Goal: Task Accomplishment & Management: Manage account settings

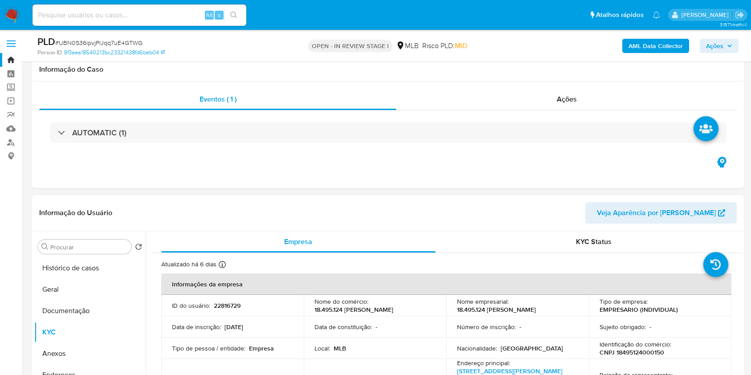
select select "10"
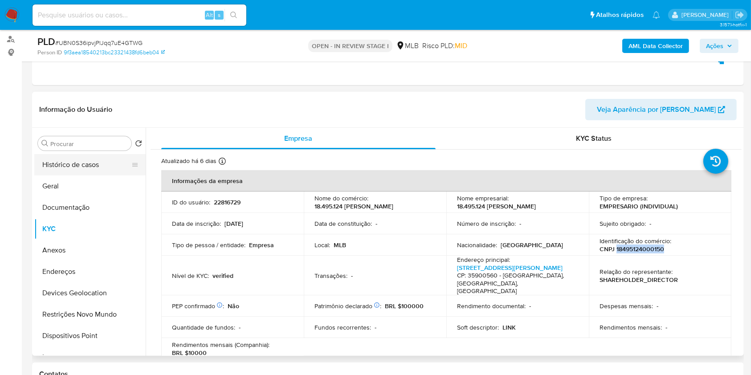
scroll to position [81, 0]
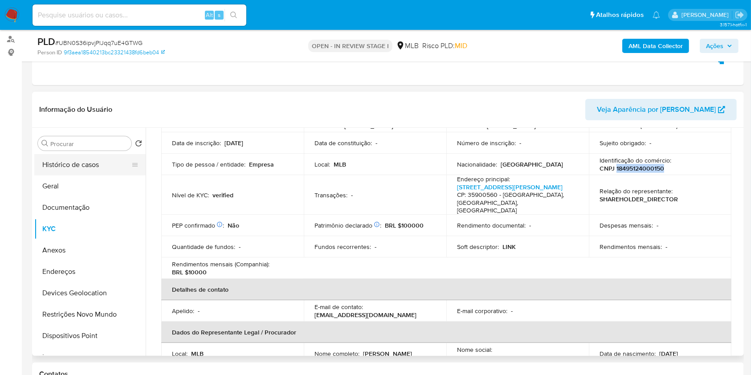
click at [98, 167] on button "Histórico de casos" at bounding box center [86, 164] width 104 height 21
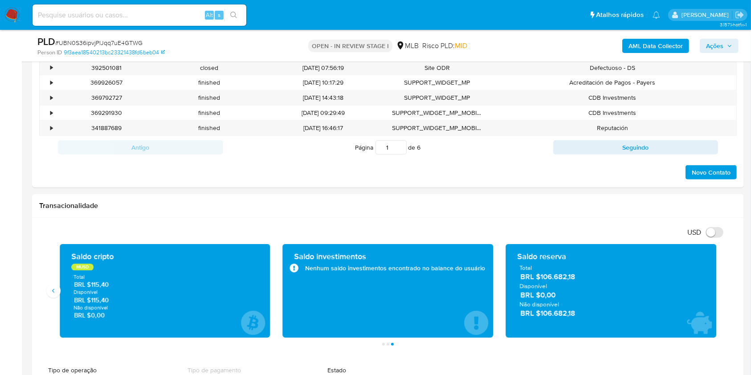
scroll to position [472, 0]
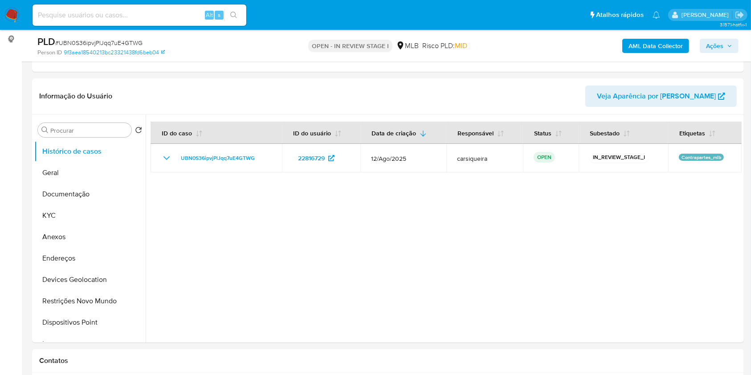
scroll to position [116, 0]
click at [81, 309] on button "Restrições Novo Mundo" at bounding box center [86, 301] width 104 height 21
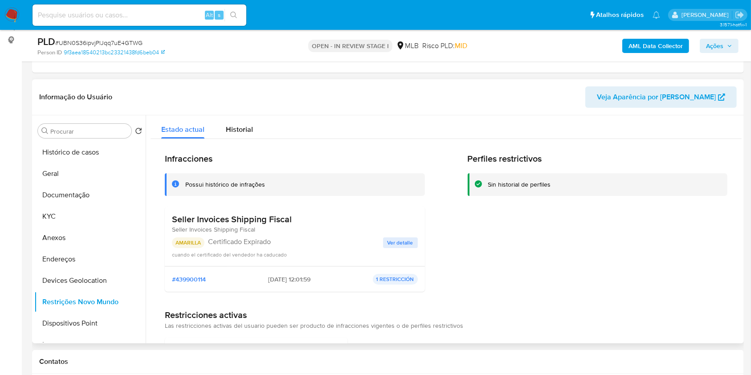
click at [410, 242] on span "Ver detalle" at bounding box center [400, 242] width 26 height 9
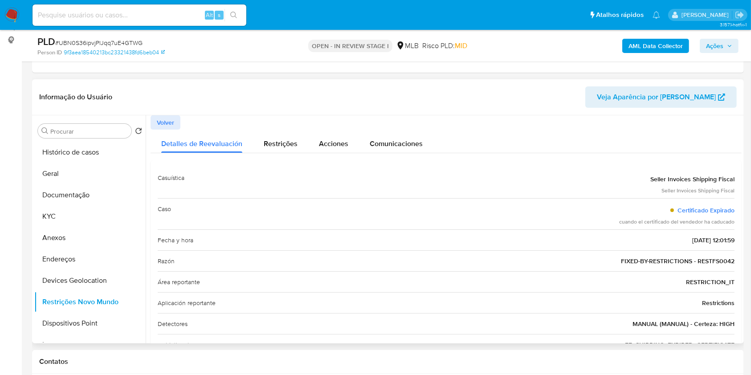
click at [160, 122] on span "Volver" at bounding box center [165, 122] width 17 height 12
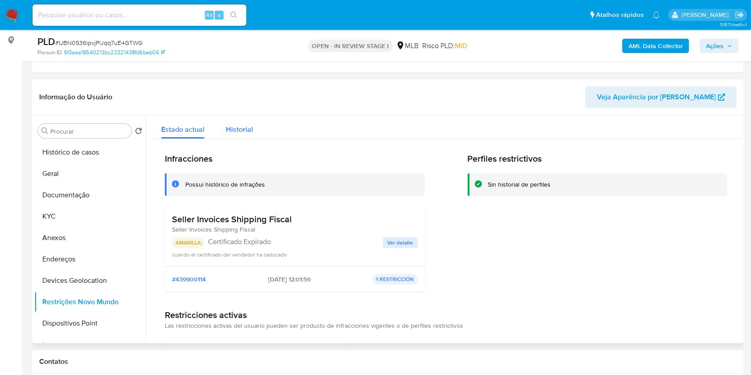
click at [241, 127] on span "Historial" at bounding box center [239, 129] width 27 height 10
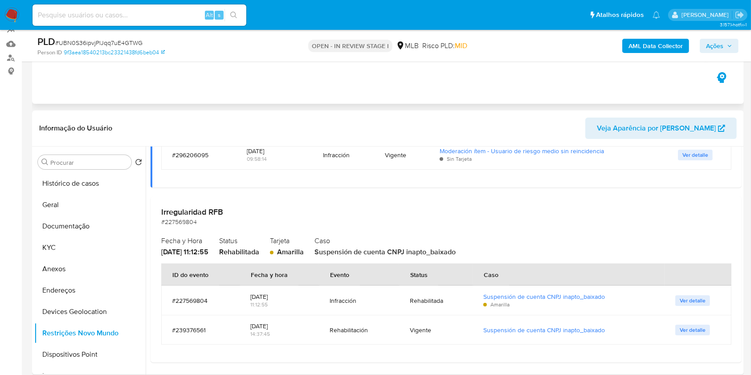
scroll to position [178, 0]
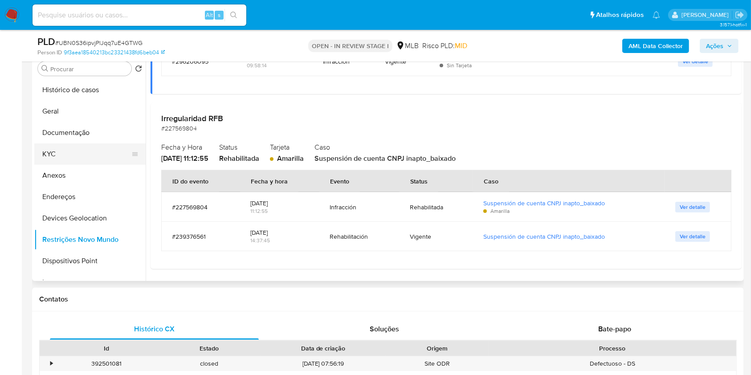
click at [75, 146] on button "KYC" at bounding box center [86, 153] width 104 height 21
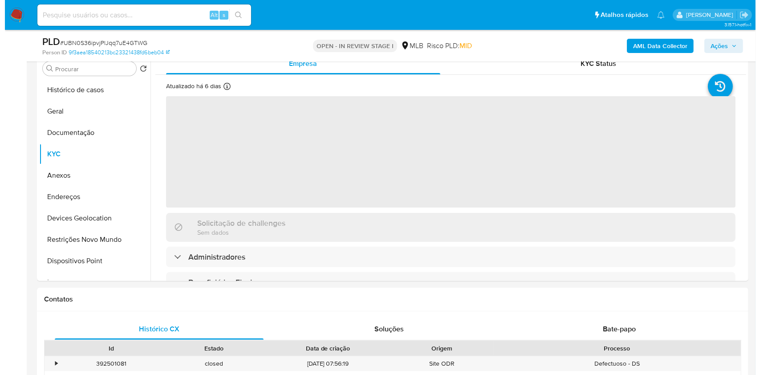
scroll to position [132, 0]
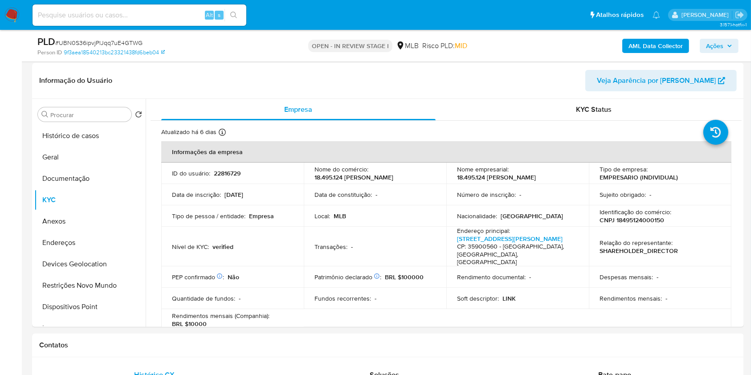
click at [725, 45] on span "Ações" at bounding box center [719, 46] width 26 height 12
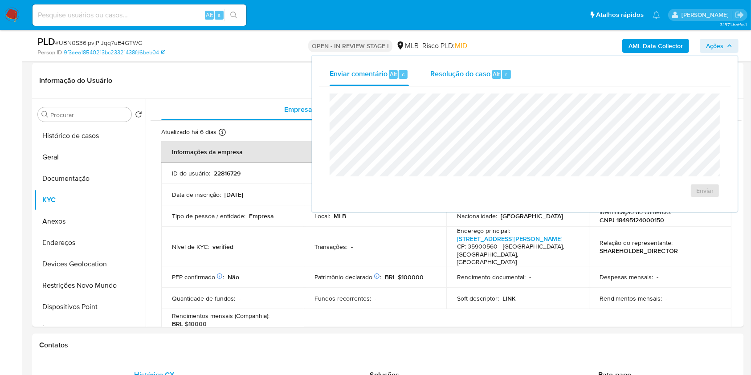
click at [488, 73] on span "Resolução do caso" at bounding box center [460, 74] width 60 height 10
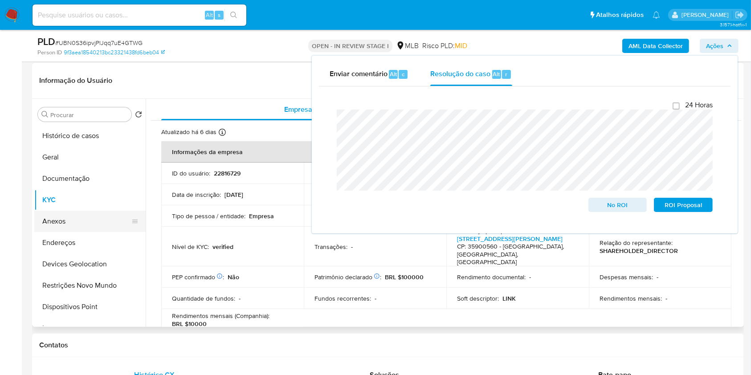
click at [78, 217] on button "Anexos" at bounding box center [86, 221] width 104 height 21
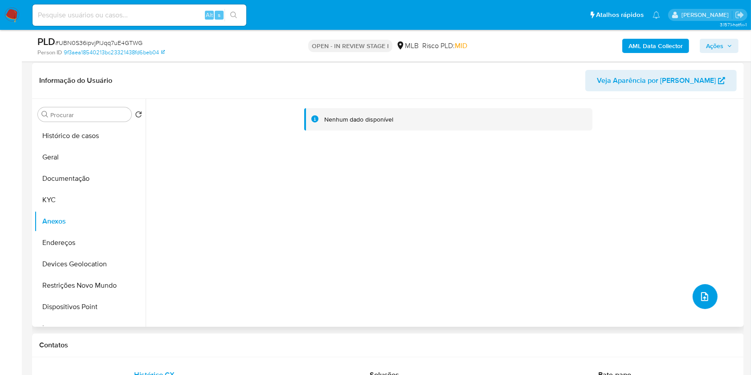
click at [699, 294] on icon "upload-file" at bounding box center [704, 296] width 11 height 11
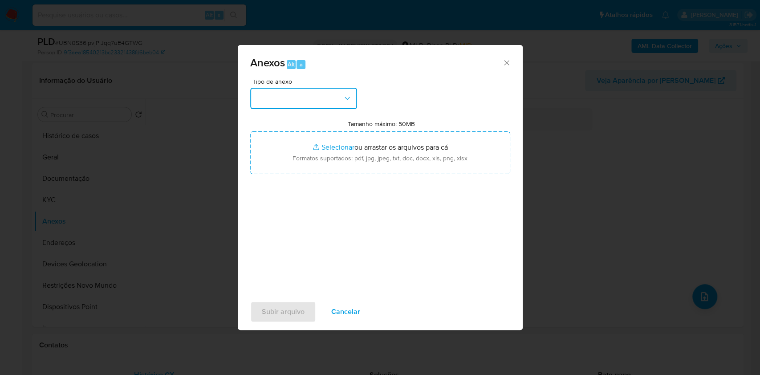
click at [275, 96] on button "button" at bounding box center [303, 98] width 107 height 21
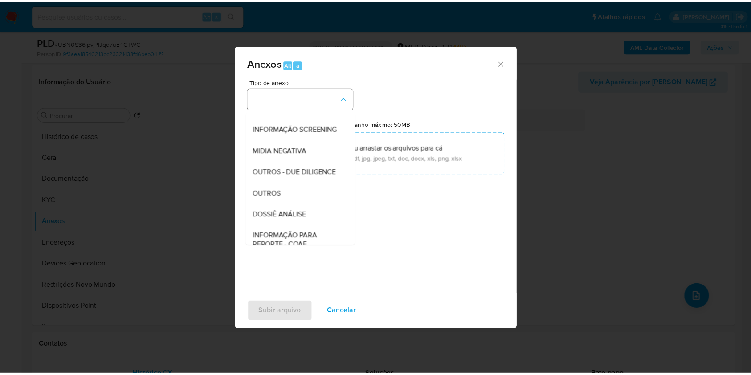
scroll to position [137, 0]
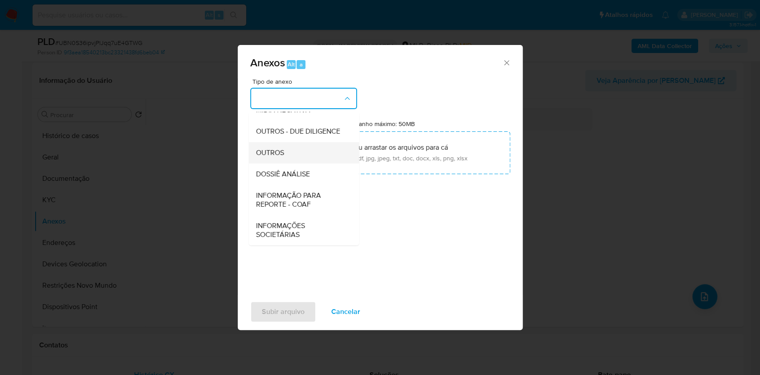
click at [280, 151] on span "OUTROS" at bounding box center [270, 152] width 28 height 9
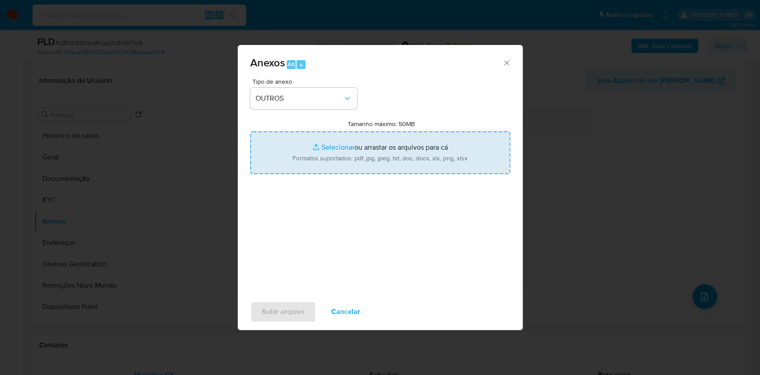
click at [334, 146] on input "Tamanho máximo: 50MB Selecionar arquivos" at bounding box center [380, 152] width 260 height 43
type input "C:\fakepath\CNPJ 18495124000150 - LINK SISTEMA E SEGURANCA E SERVICOS LTDA - Do…"
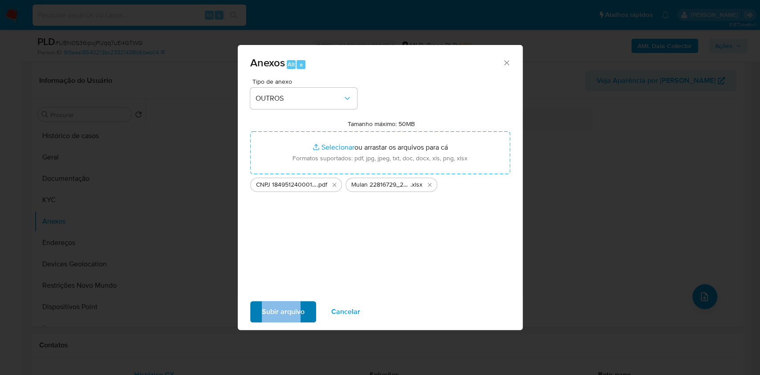
drag, startPoint x: 301, startPoint y: 294, endPoint x: 301, endPoint y: 301, distance: 7.1
click at [301, 301] on div "Anexos Alt a Tipo de anexo OUTROS Tamanho máximo: 50MB Selecionar arquivos Sele…" at bounding box center [380, 187] width 285 height 285
click at [297, 305] on span "Subir arquivo" at bounding box center [283, 312] width 43 height 20
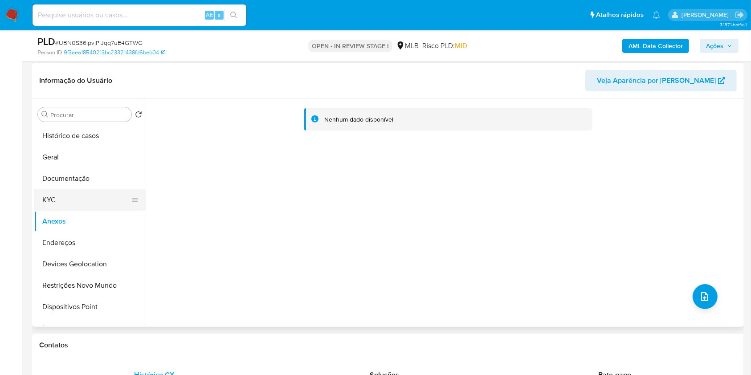
click at [39, 200] on button "KYC" at bounding box center [86, 199] width 104 height 21
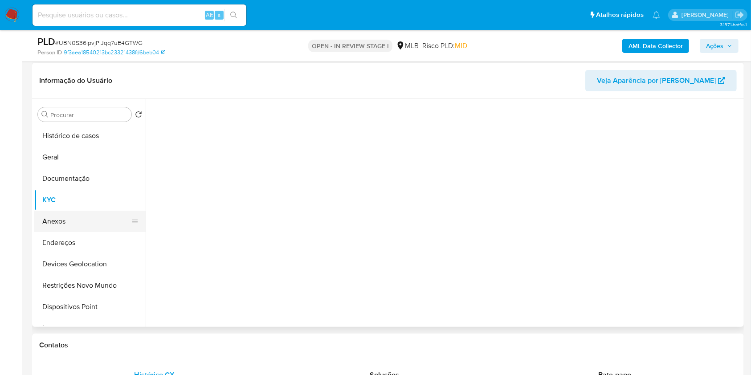
click at [75, 216] on button "Anexos" at bounding box center [86, 221] width 104 height 21
click at [660, 40] on b "AML Data Collector" at bounding box center [655, 46] width 54 height 14
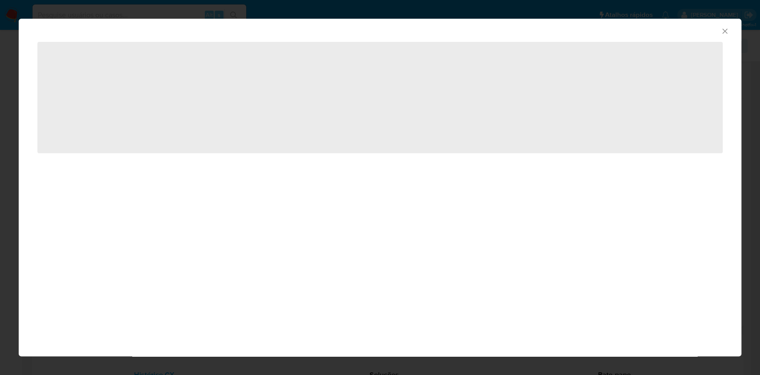
click at [0, 95] on div "AML Data Collector ‌" at bounding box center [380, 187] width 760 height 375
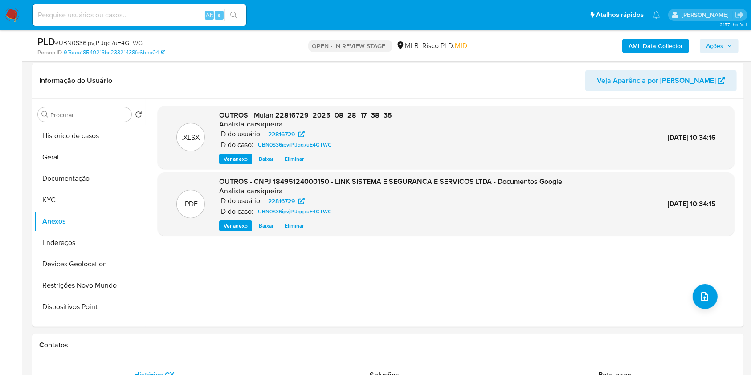
click at [651, 46] on b "AML Data Collector" at bounding box center [655, 46] width 54 height 14
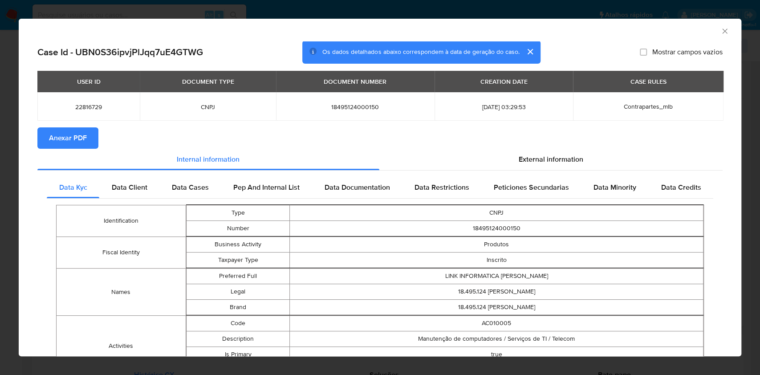
click at [71, 138] on span "Anexar PDF" at bounding box center [68, 138] width 38 height 20
click at [0, 178] on div "AML Data Collector Case Id - UBN0S36ipvjPlJqq7uE4GTWG Os dados detalhados abaix…" at bounding box center [380, 187] width 760 height 375
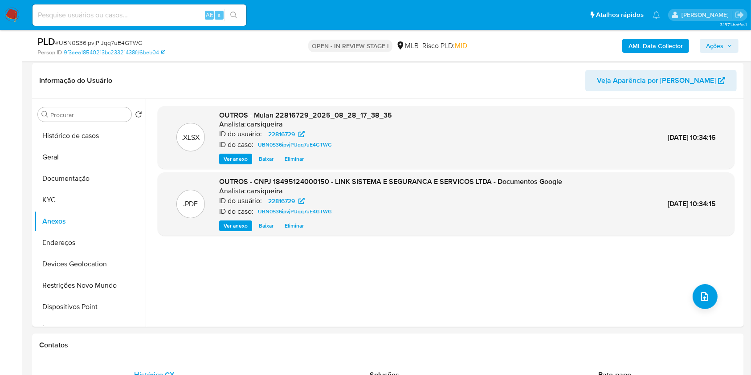
click at [712, 49] on span "Ações" at bounding box center [714, 46] width 17 height 14
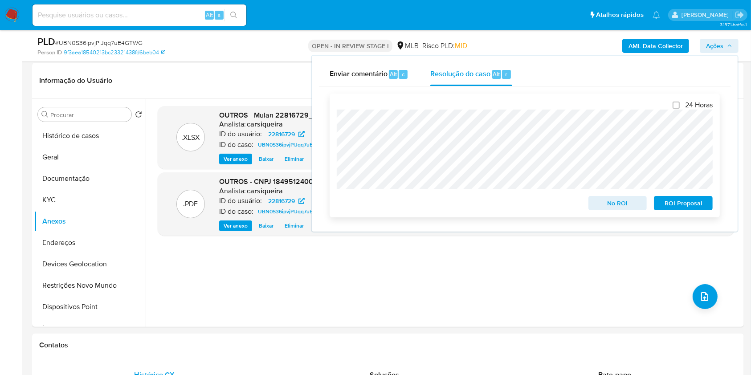
click at [606, 199] on span "No ROI" at bounding box center [617, 203] width 46 height 12
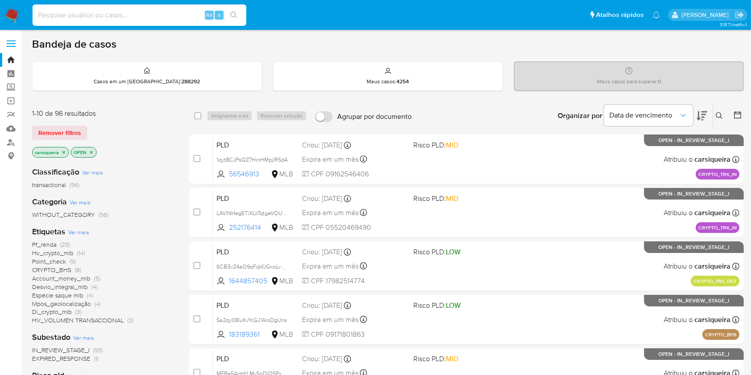
click at [118, 17] on input at bounding box center [140, 15] width 214 height 12
paste input "635269378"
type input "635269378"
click at [238, 12] on button "search-icon" at bounding box center [233, 15] width 18 height 12
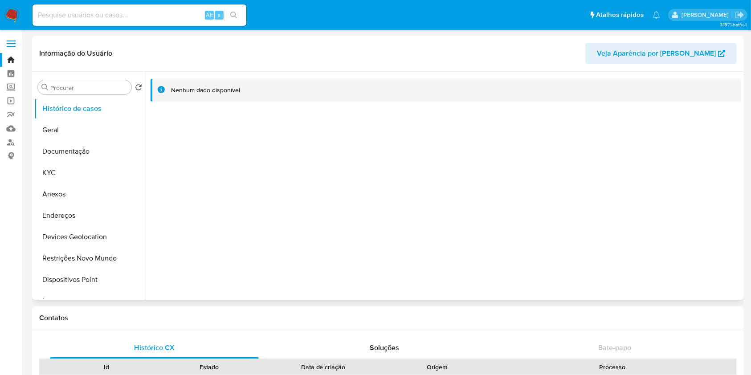
select select "10"
click at [86, 168] on button "KYC" at bounding box center [86, 172] width 104 height 21
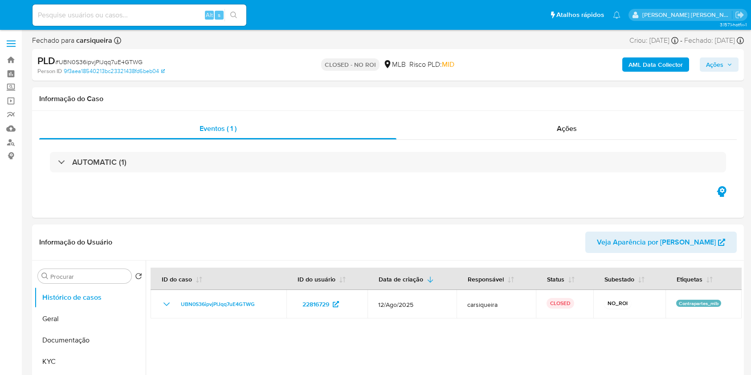
select select "10"
click at [9, 10] on img at bounding box center [11, 15] width 15 height 15
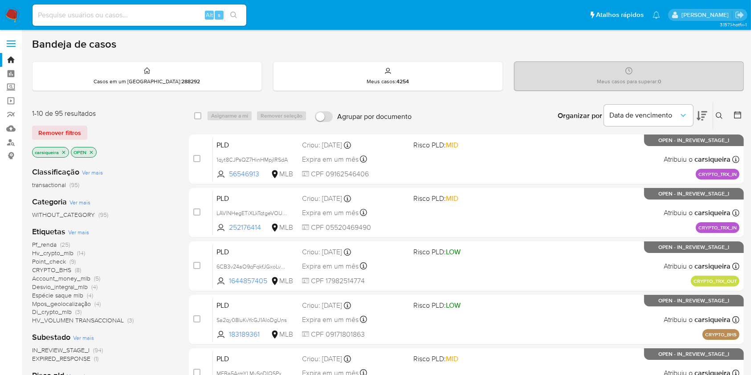
click at [94, 3] on div "Alt s" at bounding box center [140, 15] width 214 height 25
click at [103, 11] on input at bounding box center [140, 15] width 214 height 12
paste input "8tBmMav5DlwMd6eNCBeCI6oB"
type input "8tBmMav5DlwMd6eNCBeCI6oB"
click at [237, 9] on button "search-icon" at bounding box center [233, 15] width 18 height 12
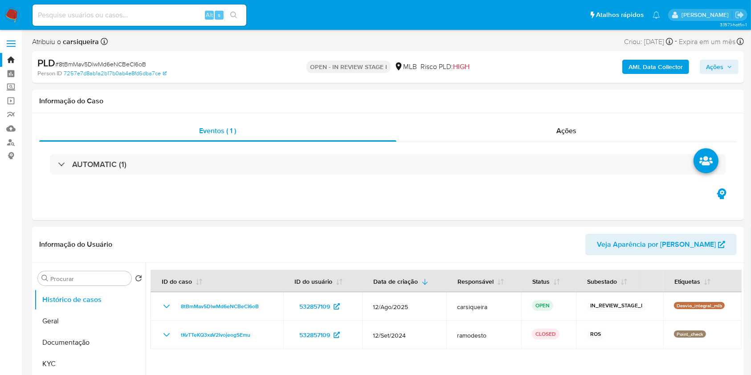
select select "10"
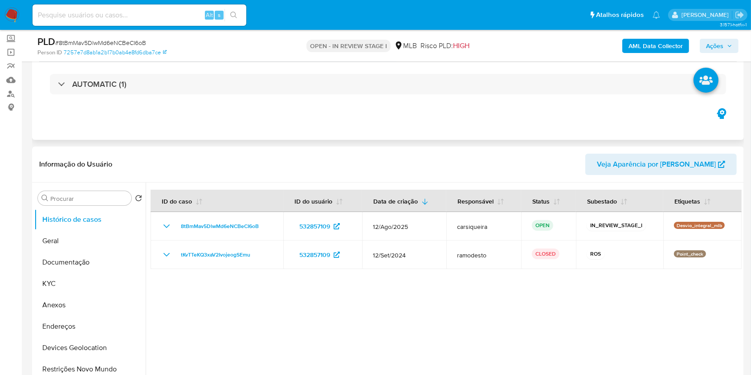
scroll to position [118, 0]
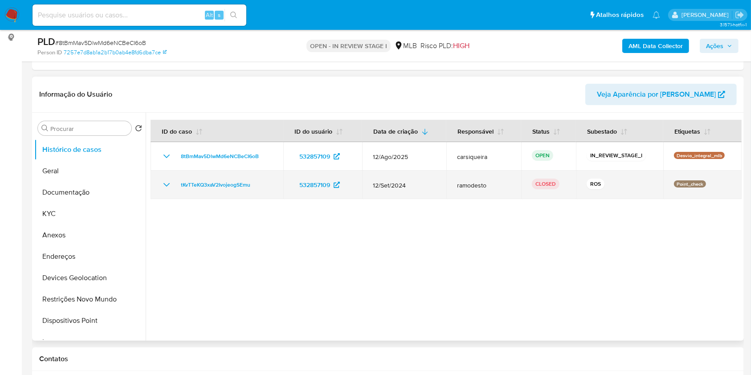
click at [162, 187] on icon "Mostrar/Ocultar" at bounding box center [166, 184] width 11 height 11
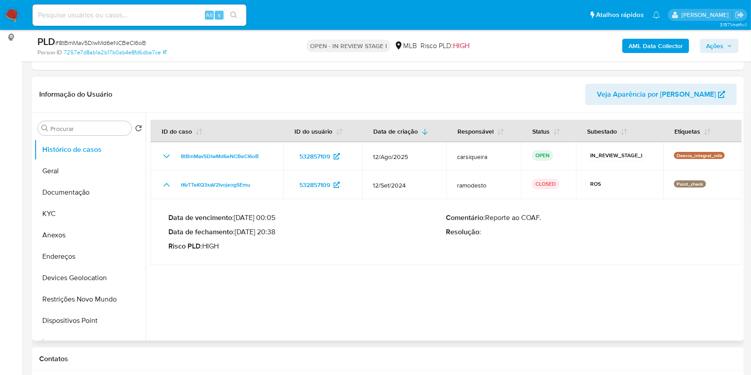
drag, startPoint x: 238, startPoint y: 230, endPoint x: 271, endPoint y: 234, distance: 33.3
click at [271, 234] on p "Data de fechamento : 17/10/2024 20:38" at bounding box center [307, 232] width 278 height 9
click at [93, 197] on button "Documentação" at bounding box center [86, 192] width 104 height 21
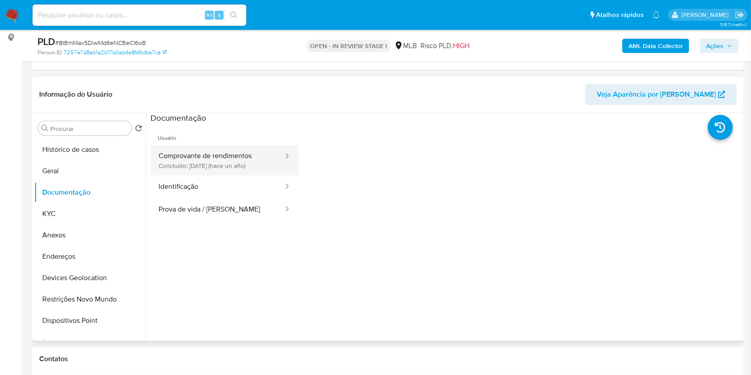
click at [224, 158] on button "Comprovante de rendimentos Concluído: 16/09/2024 (hace un año)" at bounding box center [218, 160] width 134 height 30
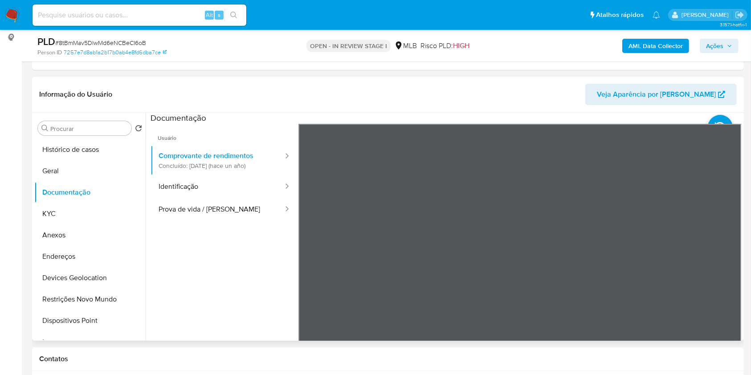
click at [166, 229] on div "Usuário Comprovante de rendimentos Concluído: 16/09/2024 (hace un año) Identifi…" at bounding box center [446, 266] width 591 height 285
click at [78, 164] on button "Geral" at bounding box center [86, 170] width 104 height 21
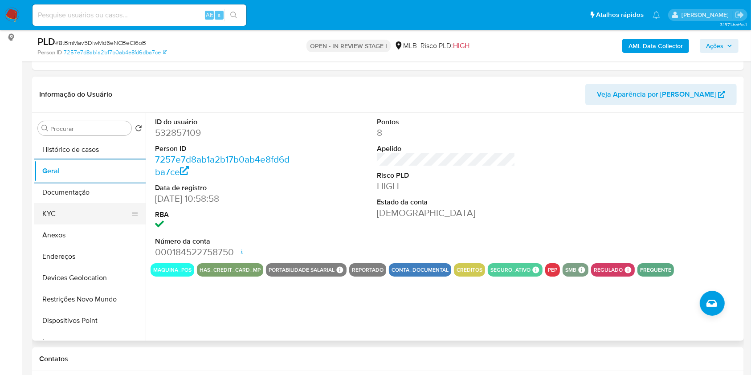
click at [93, 212] on button "KYC" at bounding box center [86, 213] width 104 height 21
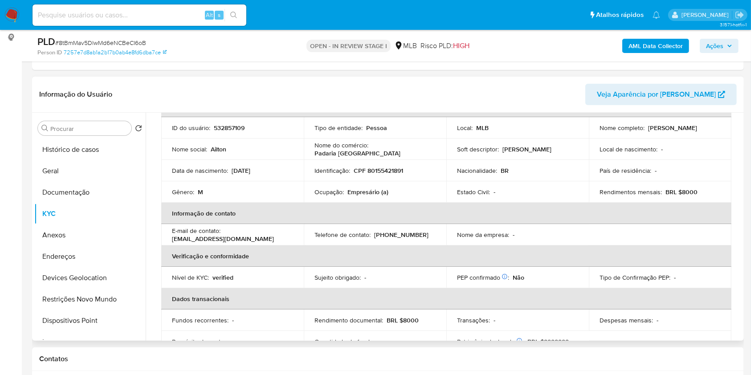
scroll to position [0, 0]
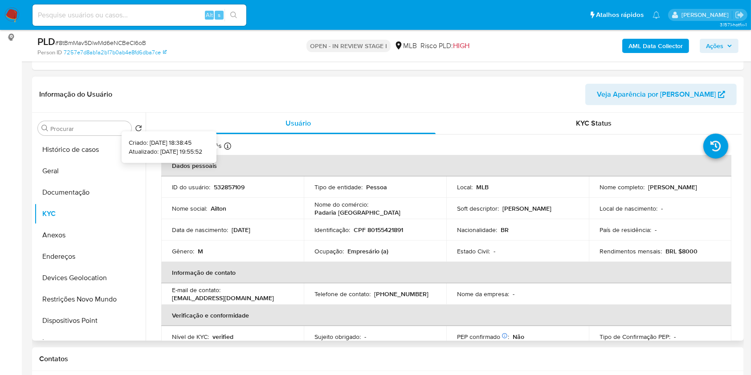
click at [229, 147] on icon at bounding box center [227, 145] width 7 height 7
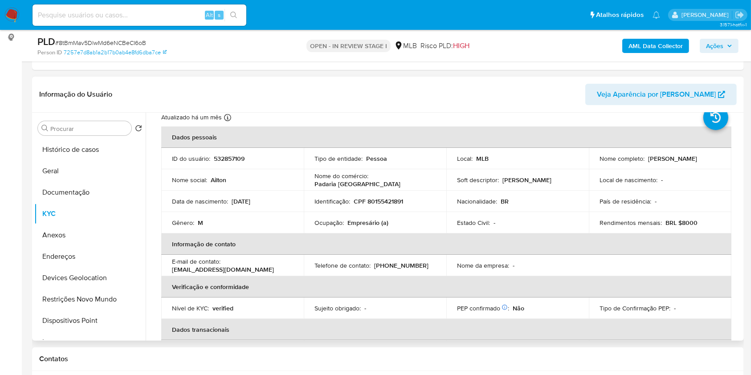
scroll to position [29, 0]
click at [85, 253] on button "Endereços" at bounding box center [86, 256] width 104 height 21
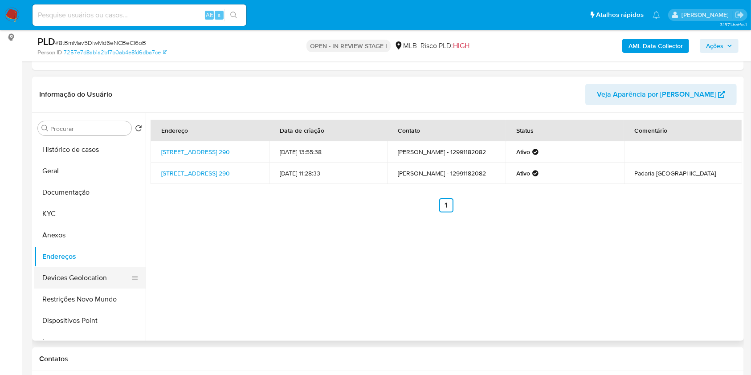
click at [112, 272] on button "Devices Geolocation" at bounding box center [86, 277] width 104 height 21
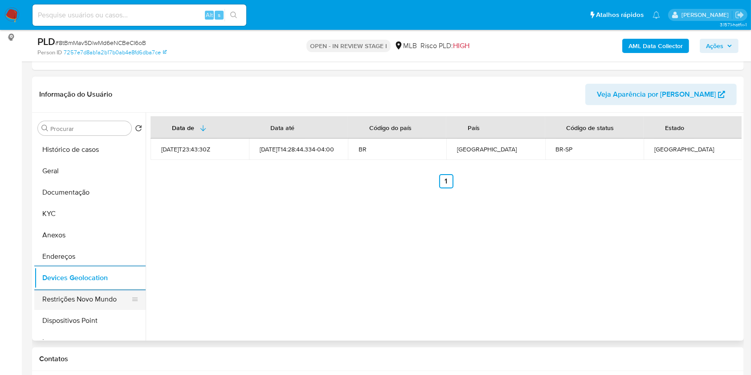
click at [93, 298] on button "Restrições Novo Mundo" at bounding box center [86, 299] width 104 height 21
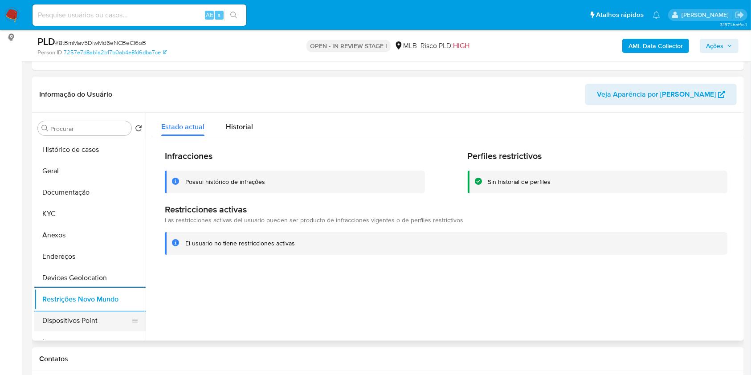
click at [112, 315] on button "Dispositivos Point" at bounding box center [86, 320] width 104 height 21
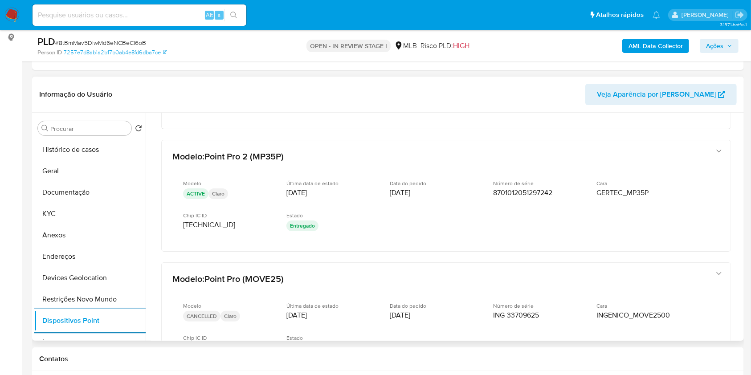
scroll to position [297, 0]
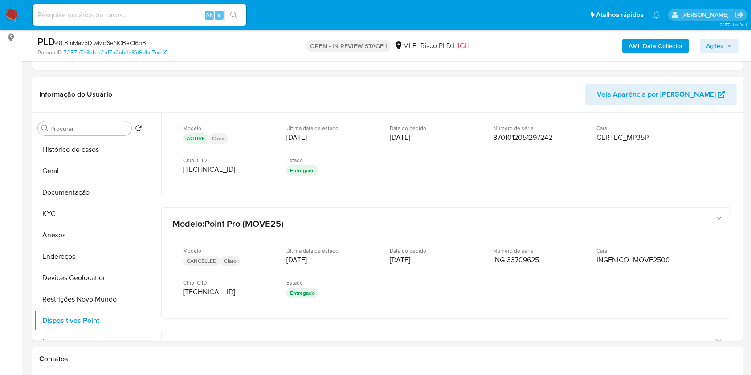
click at [661, 45] on b "AML Data Collector" at bounding box center [655, 46] width 54 height 14
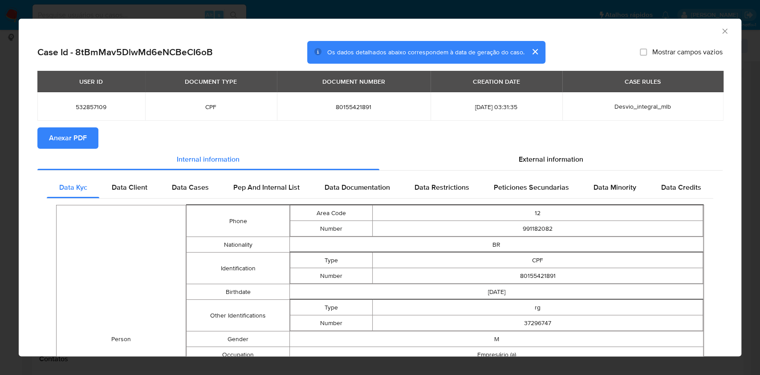
click at [78, 136] on span "Anexar PDF" at bounding box center [68, 138] width 38 height 20
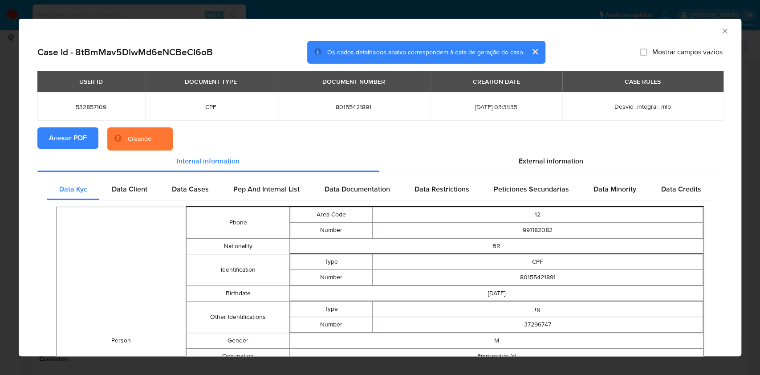
click at [0, 175] on div "AML Data Collector Case Id - 8tBmMav5DlwMd6eNCBeCI6oB Os dados detalhados abaix…" at bounding box center [380, 187] width 760 height 375
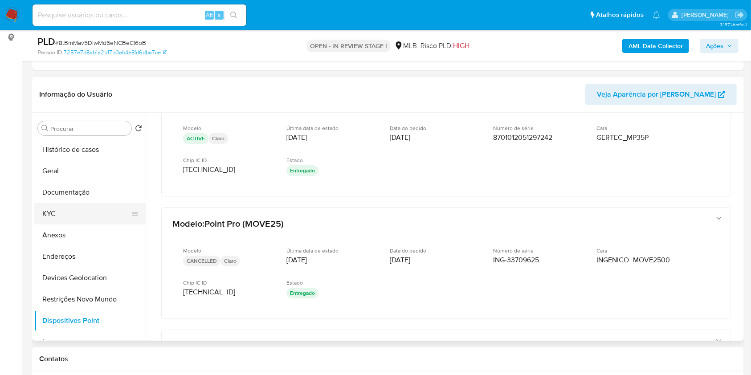
click at [53, 216] on button "KYC" at bounding box center [86, 213] width 104 height 21
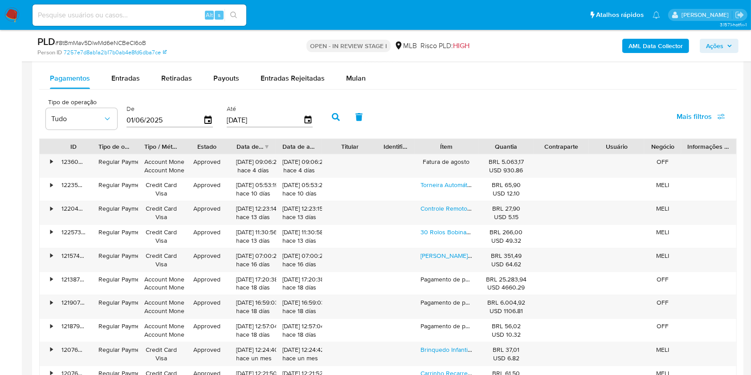
scroll to position [967, 0]
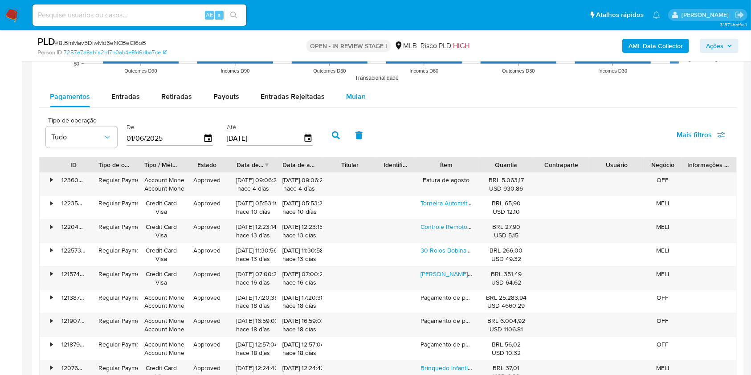
click at [346, 97] on span "Mulan" at bounding box center [356, 96] width 20 height 10
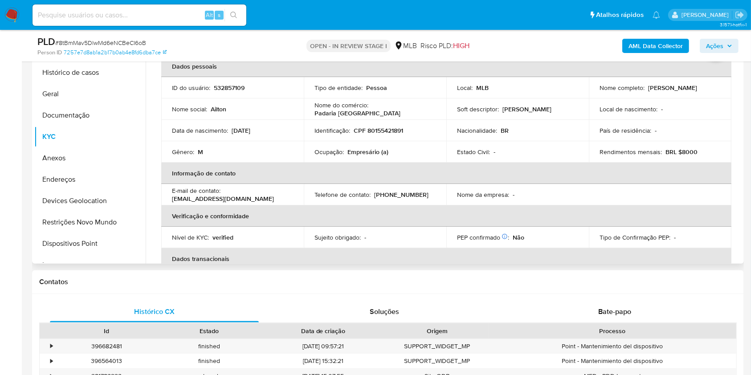
scroll to position [0, 0]
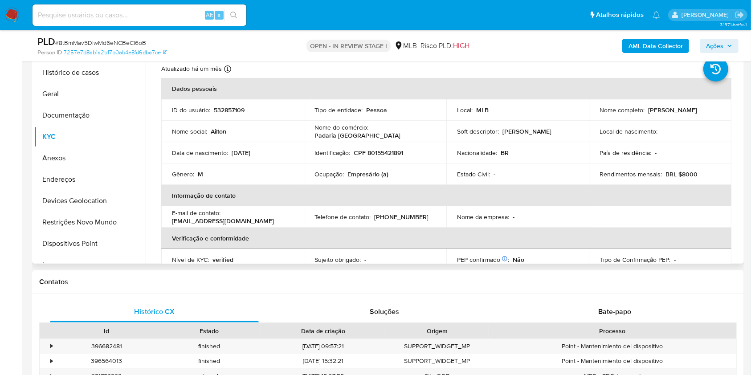
click at [375, 153] on p "CPF 80155421891" at bounding box center [378, 153] width 49 height 8
copy p "80155421891"
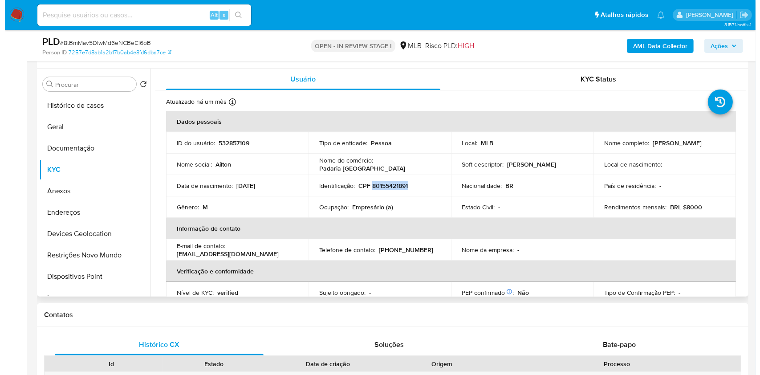
scroll to position [136, 0]
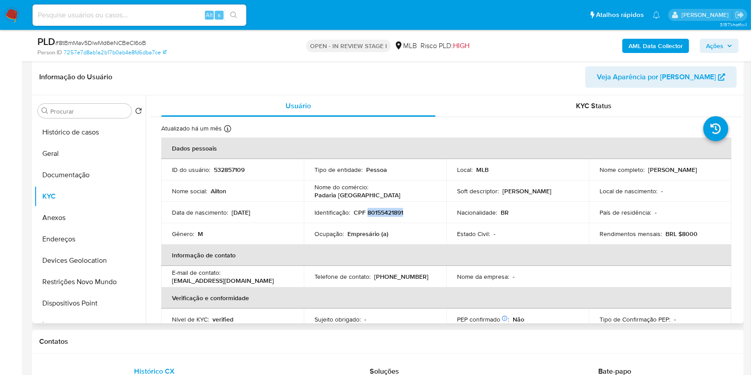
drag, startPoint x: 647, startPoint y: 174, endPoint x: 593, endPoint y: 173, distance: 54.3
click at [593, 173] on td "Nome completo : Ailton Rodrigues Santana" at bounding box center [660, 169] width 142 height 21
copy p "Ailton Rodrigues Santana"
click at [396, 213] on p "CPF 80155421891" at bounding box center [378, 212] width 49 height 8
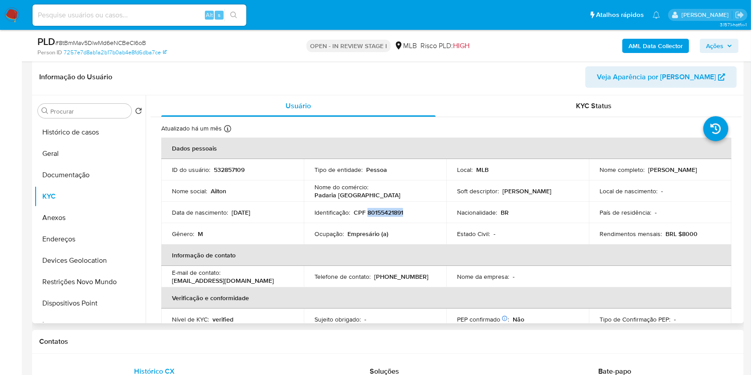
copy p "80155421891"
click at [94, 174] on button "Documentação" at bounding box center [86, 174] width 104 height 21
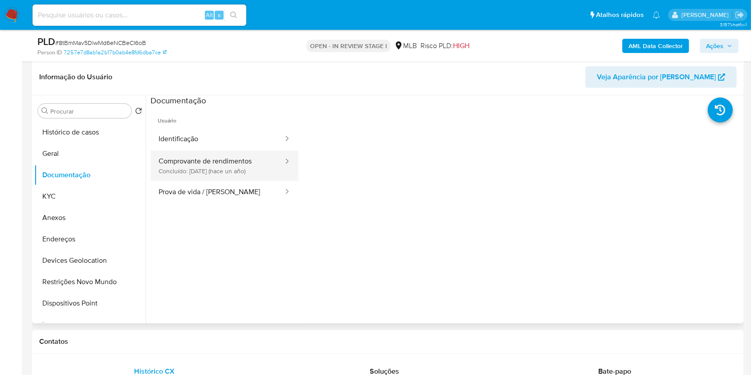
click at [223, 152] on button "Comprovante de rendimentos Concluído: 16/09/2024 (hace un año)" at bounding box center [218, 166] width 134 height 30
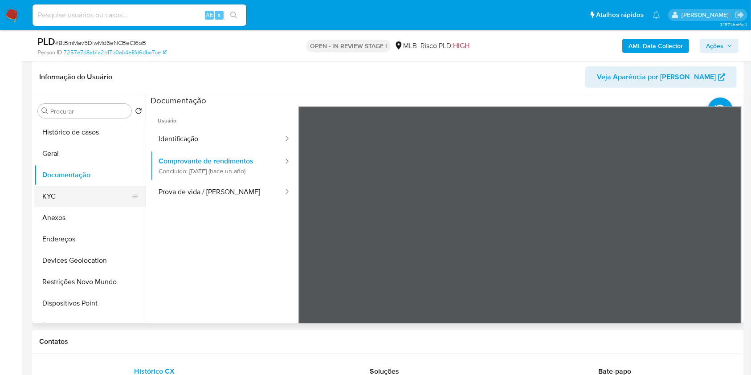
click at [64, 203] on button "KYC" at bounding box center [86, 196] width 104 height 21
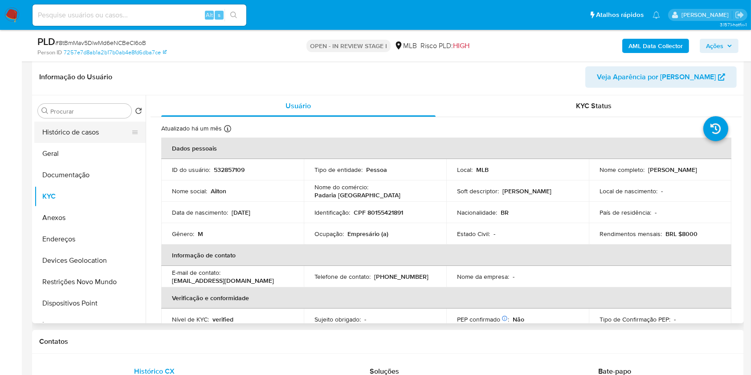
click at [73, 142] on button "Histórico de casos" at bounding box center [86, 132] width 104 height 21
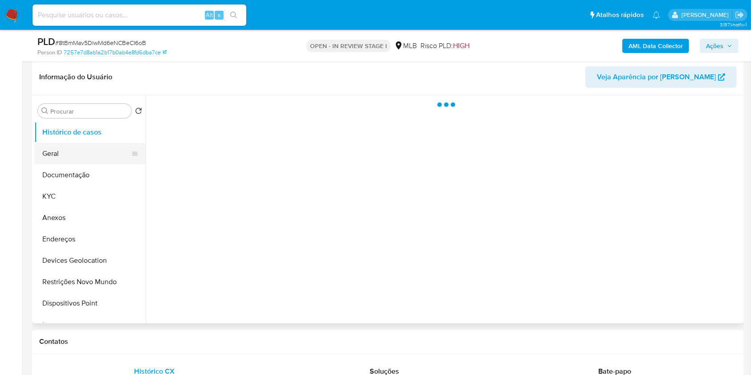
click at [74, 154] on button "Geral" at bounding box center [86, 153] width 104 height 21
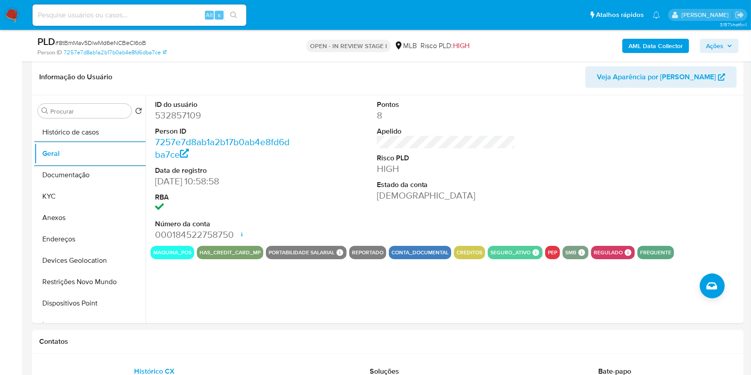
click at [727, 42] on span "Ações" at bounding box center [719, 46] width 26 height 12
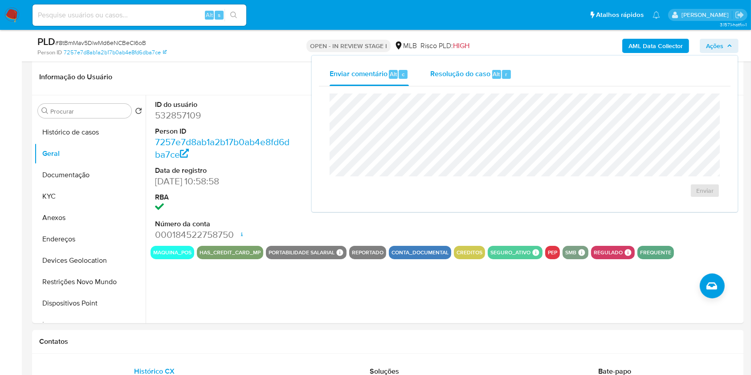
click at [446, 72] on span "Resolução do caso" at bounding box center [460, 74] width 60 height 10
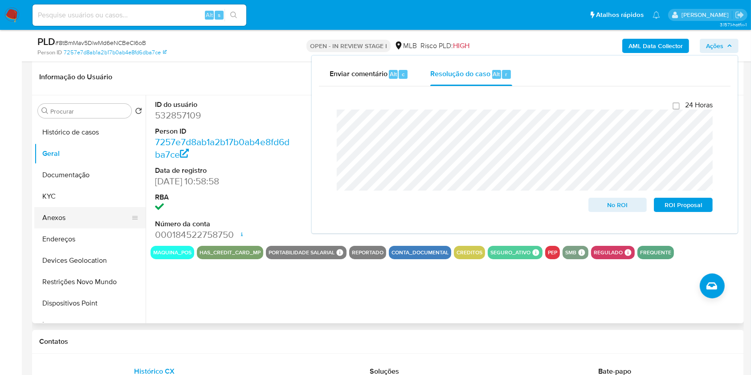
click at [76, 216] on button "Anexos" at bounding box center [86, 217] width 104 height 21
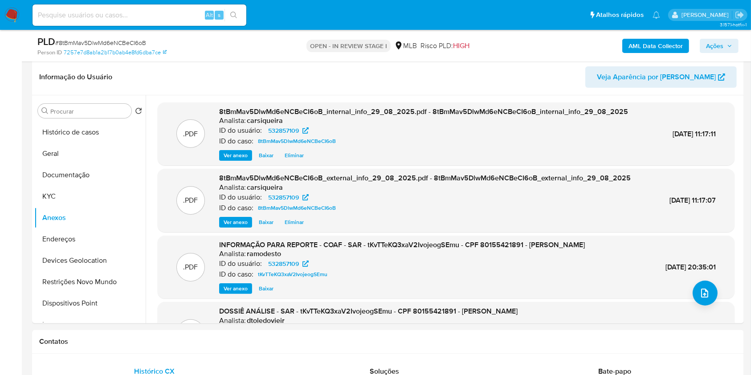
click at [717, 41] on span "Ações" at bounding box center [714, 46] width 17 height 14
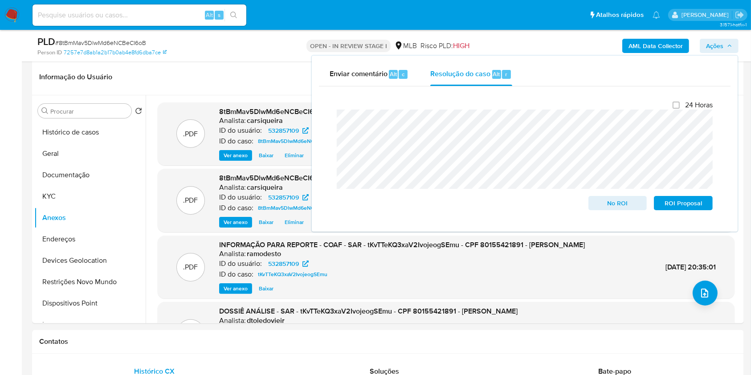
click at [717, 41] on span "Ações" at bounding box center [714, 46] width 17 height 14
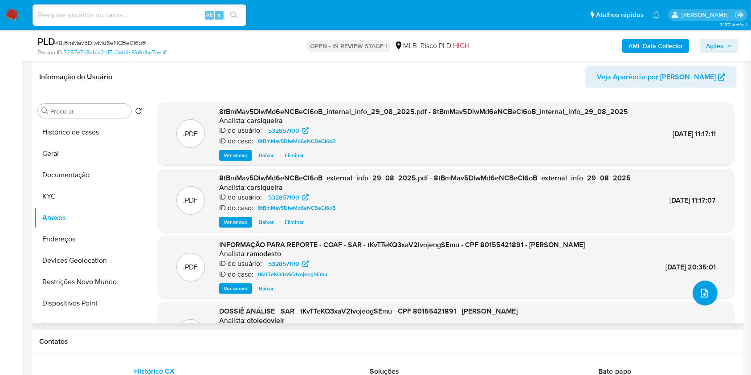
click at [702, 290] on icon "upload-file" at bounding box center [704, 293] width 11 height 11
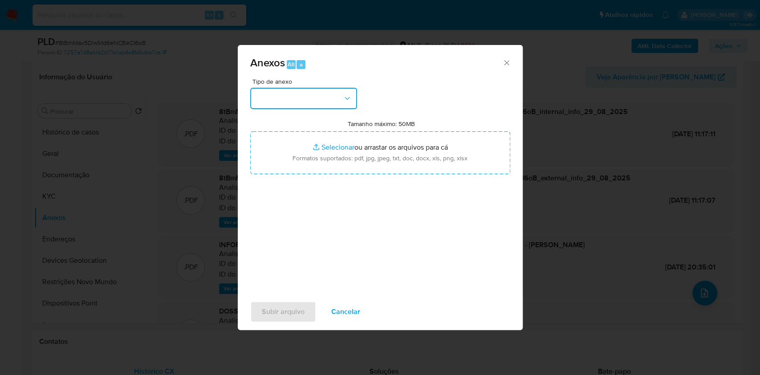
click at [313, 92] on button "button" at bounding box center [303, 98] width 107 height 21
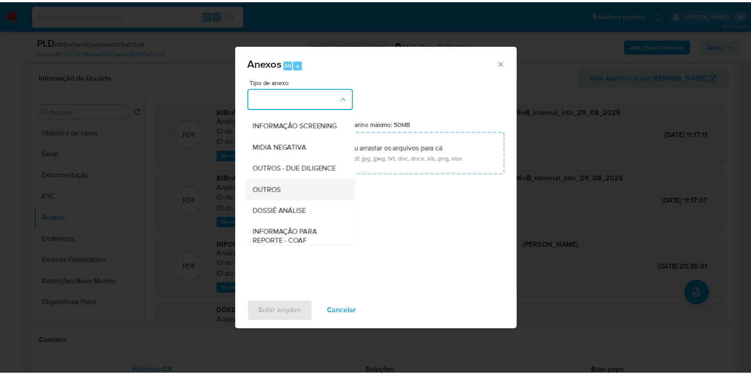
scroll to position [137, 0]
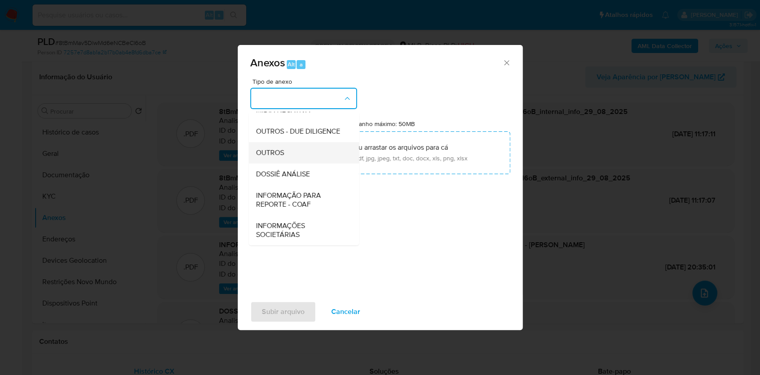
click at [285, 145] on div "OUTROS" at bounding box center [301, 152] width 91 height 21
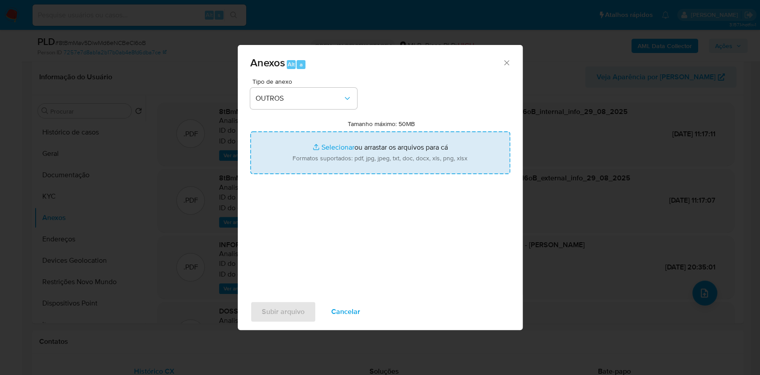
click at [341, 145] on input "Tamanho máximo: 50MB Selecionar arquivos" at bounding box center [380, 152] width 260 height 43
type input "C:\fakepath\CPF 80155421891 - AILTON RODRIGUES SANTANA - Documentos Google.pdf"
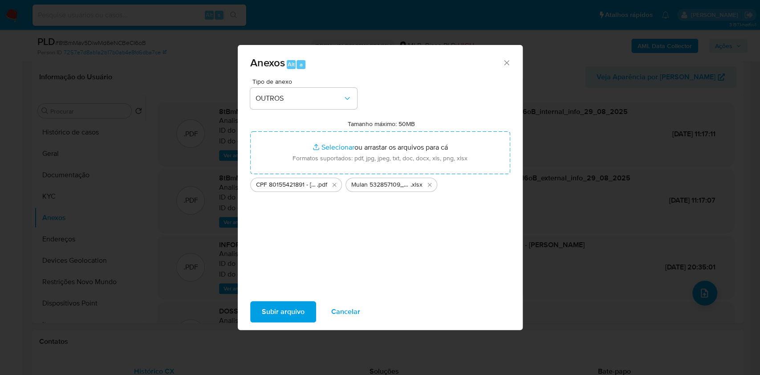
click at [267, 312] on span "Subir arquivo" at bounding box center [283, 312] width 43 height 20
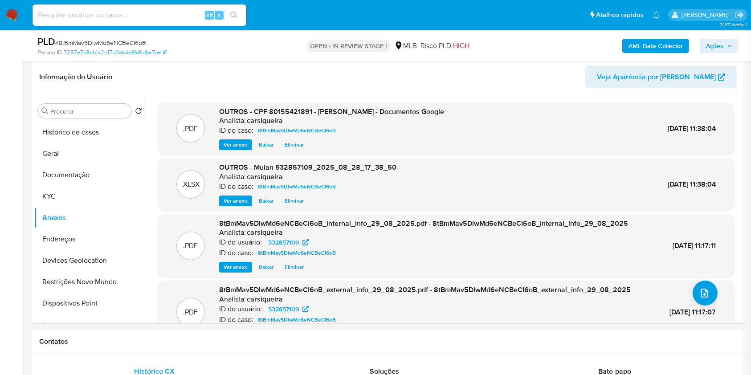
click at [712, 41] on span "Ações" at bounding box center [714, 46] width 17 height 14
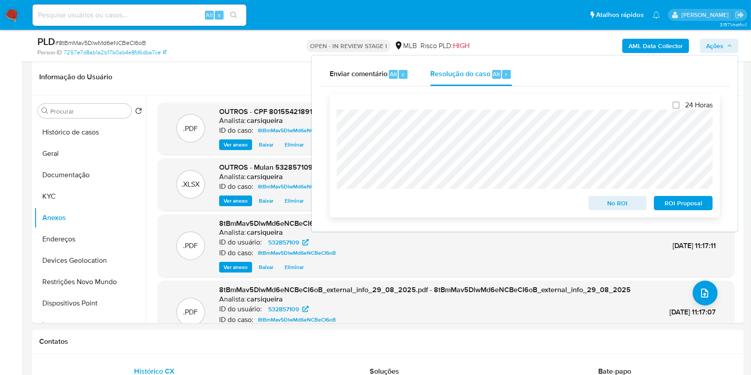
click at [619, 198] on span "No ROI" at bounding box center [617, 203] width 46 height 12
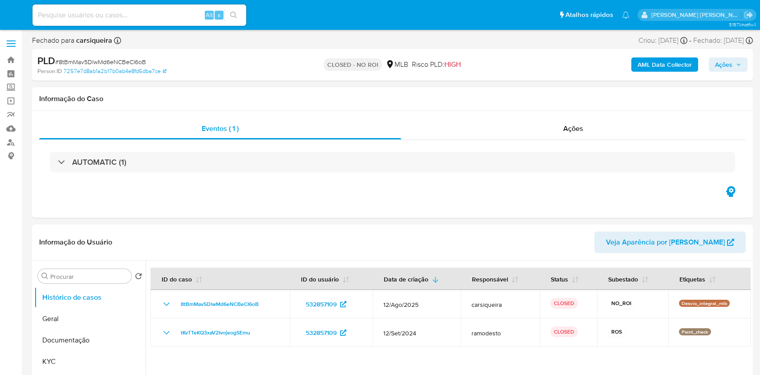
select select "10"
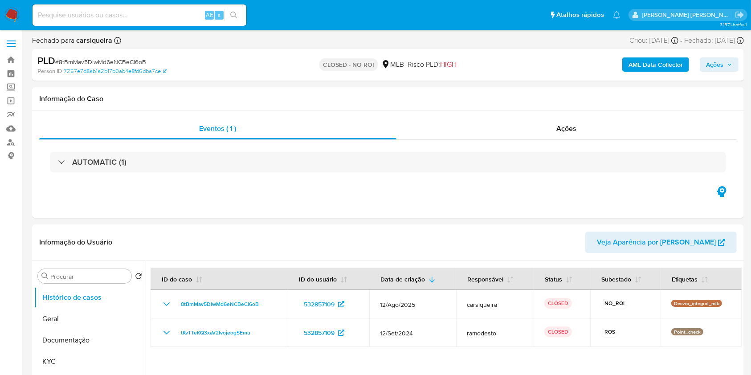
click at [9, 12] on img at bounding box center [11, 15] width 15 height 15
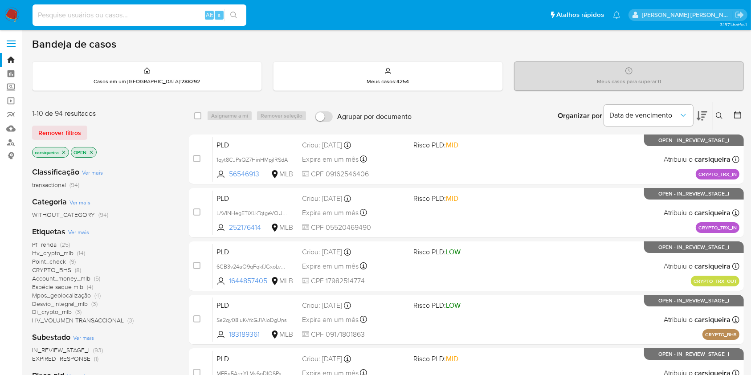
click at [145, 12] on input at bounding box center [140, 15] width 214 height 12
paste input "Pj3hdA5vT4sSx8BBEV5AMfSv"
type input "Pj3hdA5vT4sSx8BBEV5AMfSv"
click at [234, 14] on icon "search-icon" at bounding box center [233, 15] width 7 height 7
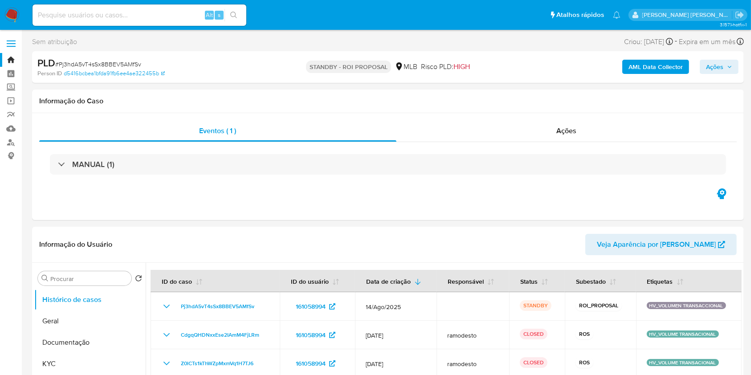
select select "10"
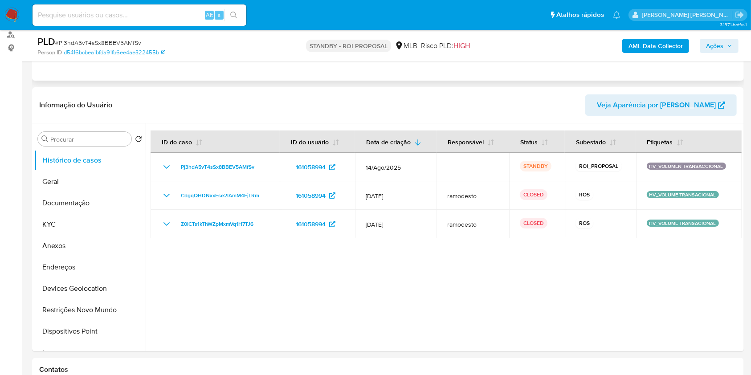
scroll to position [118, 0]
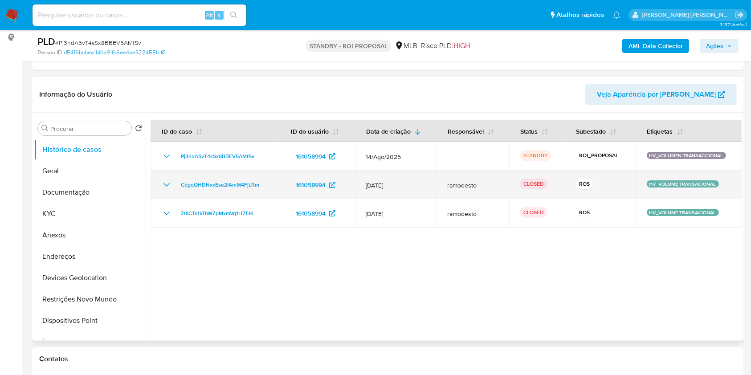
click at [168, 183] on icon "Mostrar/Ocultar" at bounding box center [166, 185] width 6 height 4
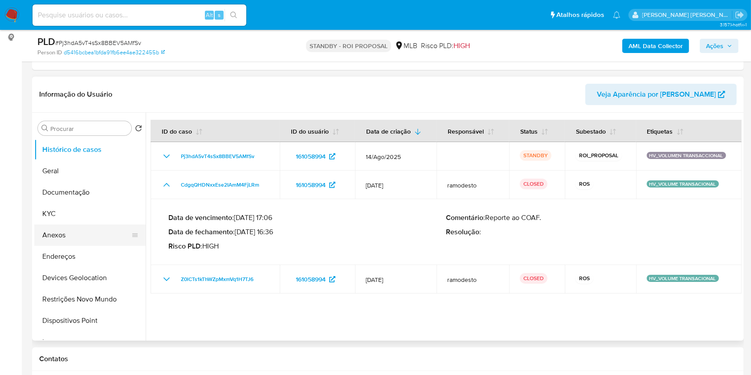
click at [69, 235] on button "Anexos" at bounding box center [86, 234] width 104 height 21
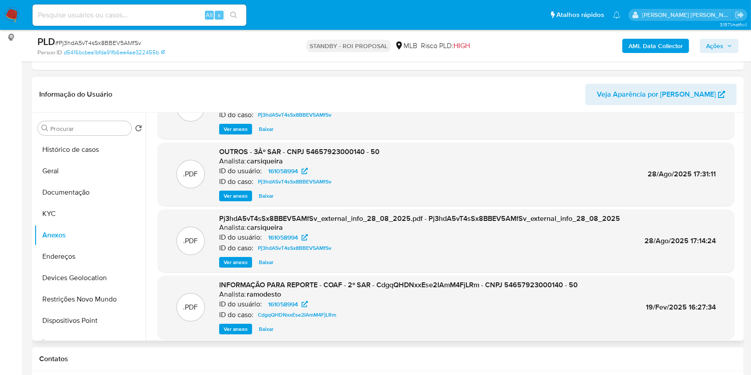
scroll to position [59, 0]
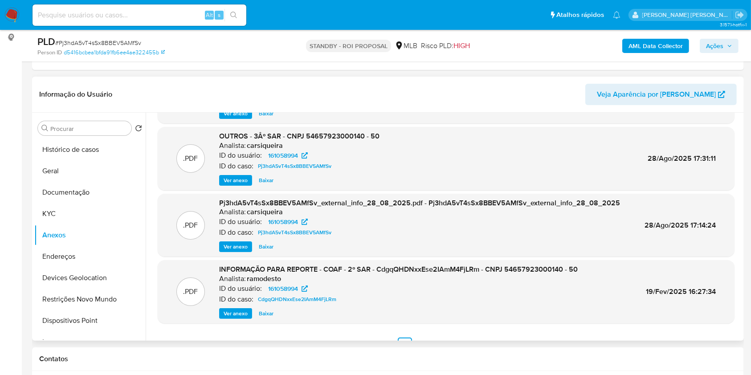
click at [239, 309] on span "Ver anexo" at bounding box center [236, 313] width 24 height 9
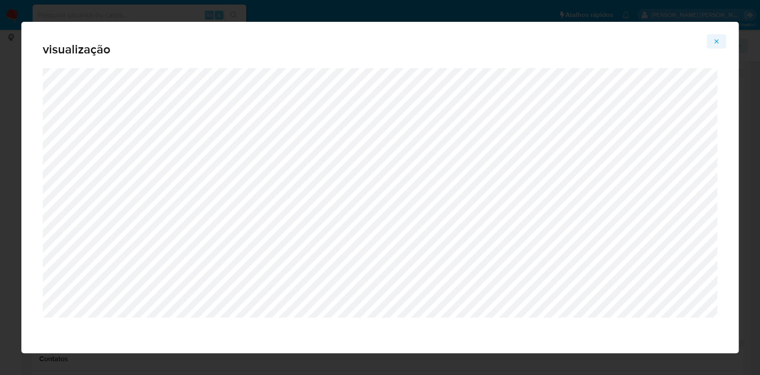
click at [714, 44] on icon "Attachment preview" at bounding box center [716, 41] width 7 height 7
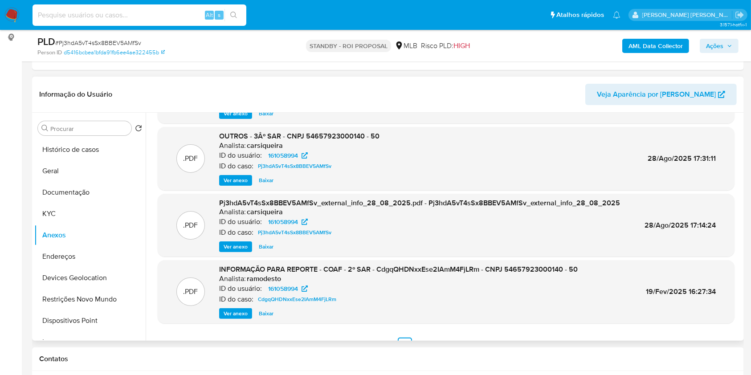
click at [99, 16] on input at bounding box center [140, 15] width 214 height 12
paste input "hPyGlWf7K6I4znogMra9dYK3"
type input "hPyGlWf7K6I4znogMra9dYK3"
click at [233, 15] on icon "search-icon" at bounding box center [233, 15] width 7 height 7
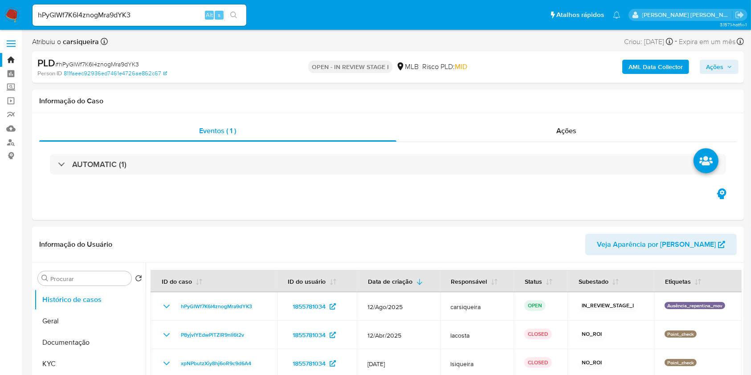
select select "10"
drag, startPoint x: 6, startPoint y: 14, endPoint x: 77, endPoint y: 87, distance: 101.4
click at [6, 14] on img at bounding box center [11, 15] width 15 height 15
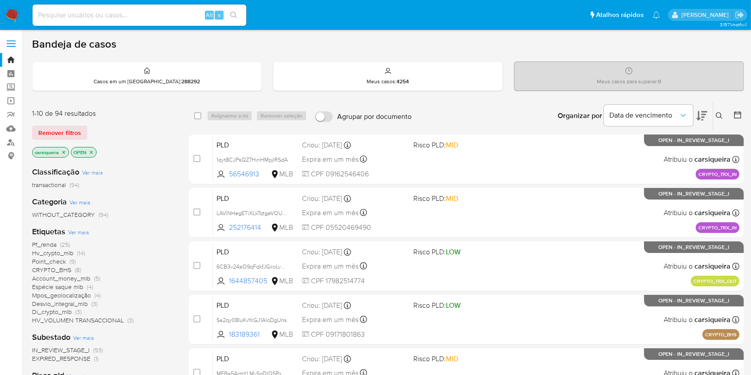
click at [74, 269] on span "CRYPTO_BHS (8)" at bounding box center [56, 270] width 49 height 8
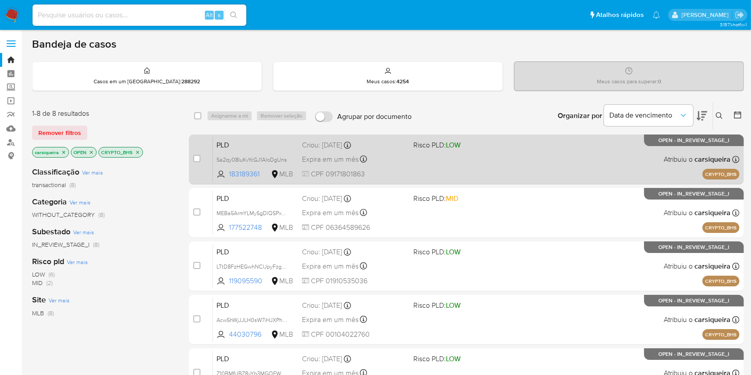
click at [470, 166] on div "PLD Sa2qy08IuKvYcGJ1AloDgUns 183189361 MLB Risco PLD: LOW Criou: [DATE] Criou: …" at bounding box center [476, 159] width 526 height 45
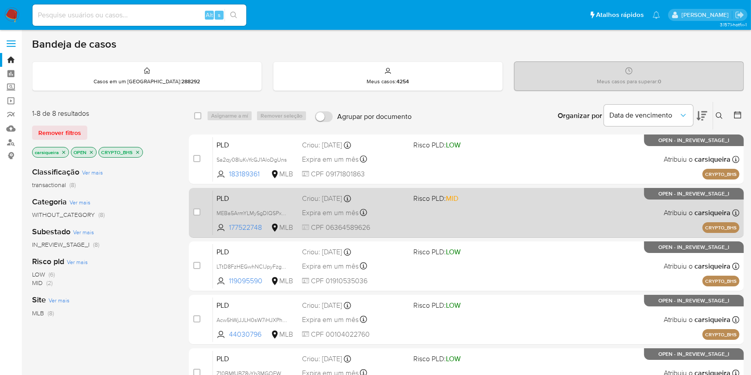
click at [477, 213] on div "PLD MEBa5ArmYLMySgDlQSPx9jYN 177522748 MLB Risco PLD: MID Criou: [DATE] Criou: …" at bounding box center [476, 212] width 526 height 45
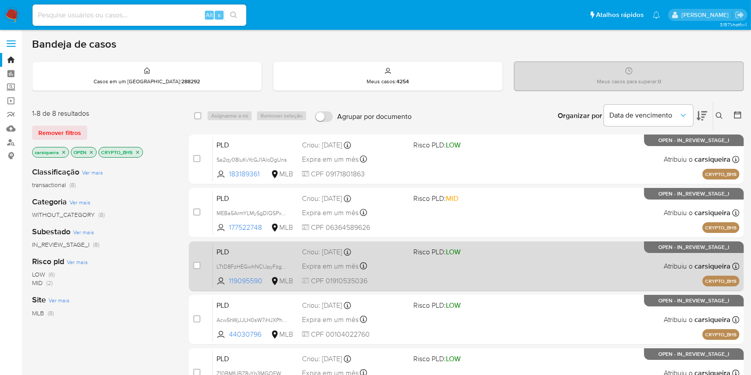
click at [439, 262] on div "PLD LTtD8FzHEGwhNClJpyFzgcvT 119095590 MLB Risco PLD: LOW Criou: [DATE] Criou: …" at bounding box center [476, 266] width 526 height 45
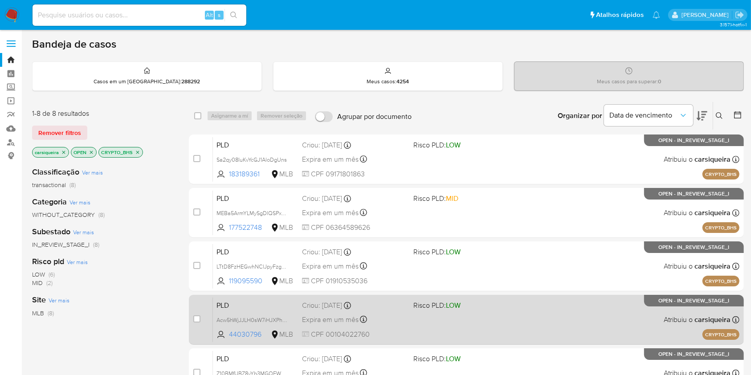
click at [481, 319] on div "PLD Acw5hWjJJLH0sW7iHJXPhhbC 44030796 MLB Risco PLD: LOW Criou: [DATE] Criou: […" at bounding box center [476, 319] width 526 height 45
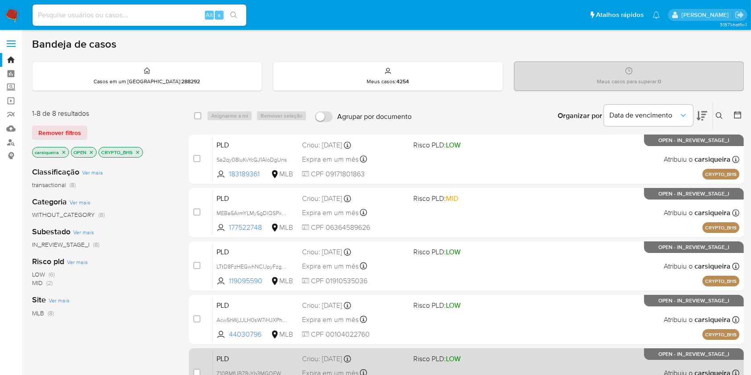
click at [523, 366] on div "PLD Z10BMfUBZ8yYb3MGOEWsfzA2 165124500 MLB Risco PLD: LOW Criou: [DATE] Criou: …" at bounding box center [476, 372] width 526 height 45
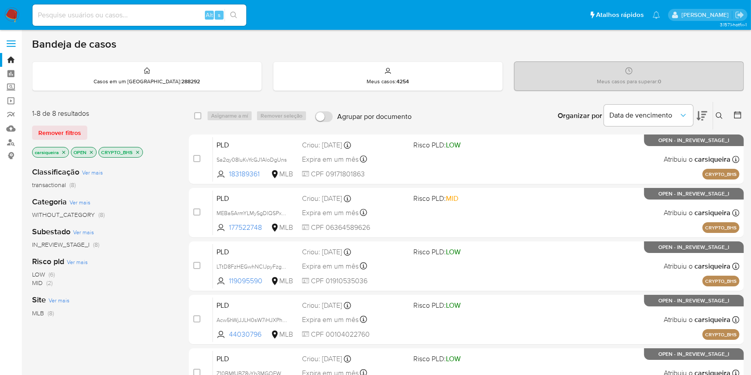
scroll to position [221, 0]
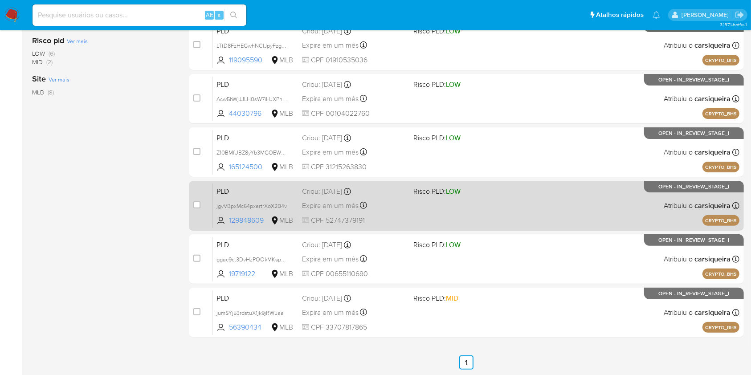
click at [463, 208] on div "PLD jgvVBpxMc64pxartrXoX2B4v 129848609 MLB Risco PLD: LOW Criou: [DATE] Criou: …" at bounding box center [476, 205] width 526 height 45
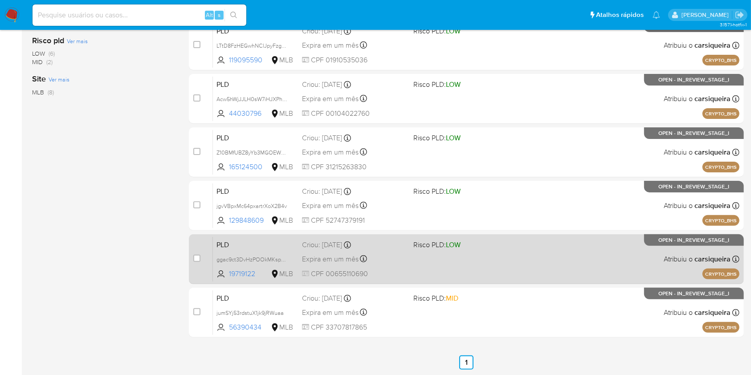
click at [437, 252] on div "PLD ggac9ct3DvHzPOOkMKspMn4Z 19719122 MLB Risco PLD: LOW Criou: [DATE] Criou: […" at bounding box center [476, 258] width 526 height 45
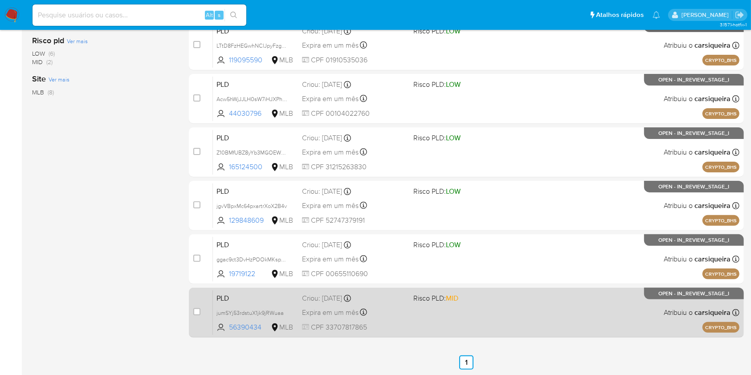
click at [456, 310] on div "PLD jumSYj53rdstuX1jk9jRWuaa 56390434 MLB Risco PLD: MID Criou: [DATE] Criou: […" at bounding box center [476, 312] width 526 height 45
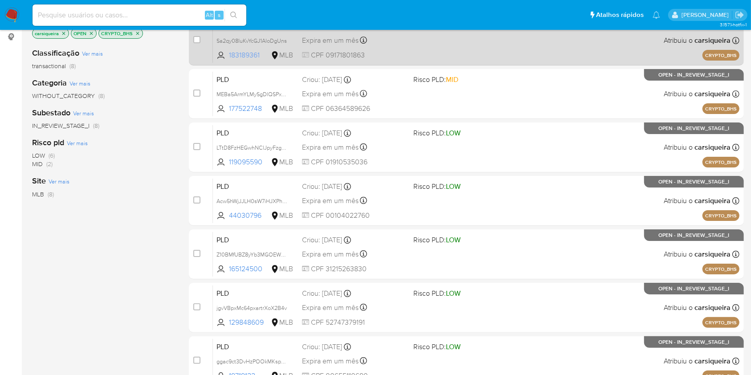
scroll to position [0, 0]
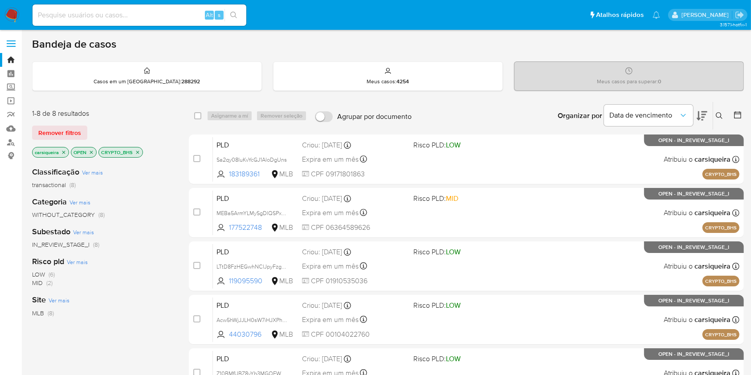
click at [113, 15] on input at bounding box center [140, 15] width 214 height 12
paste input "Pj3hdA5vT4sSx8BBEV5AMfSv"
type input "Pj3hdA5vT4sSx8BBEV5AMfSv"
click at [235, 12] on icon "search-icon" at bounding box center [233, 15] width 7 height 7
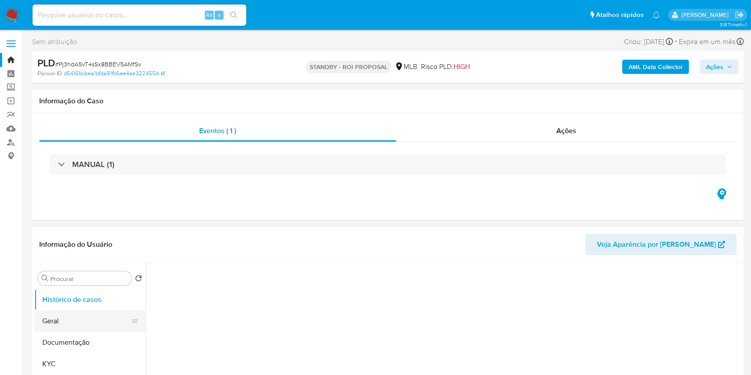
scroll to position [59, 0]
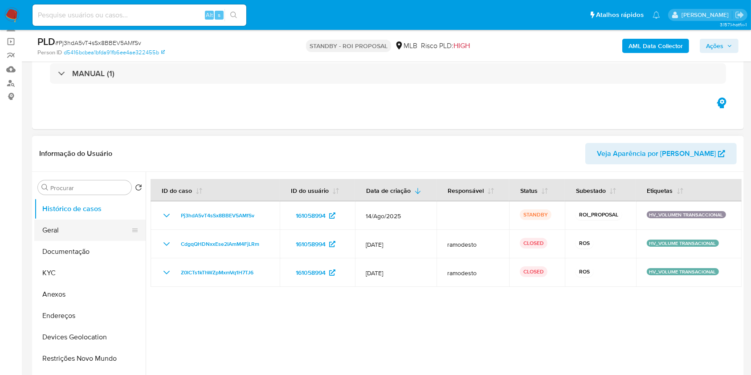
select select "10"
click at [80, 227] on button "Geral" at bounding box center [86, 230] width 104 height 21
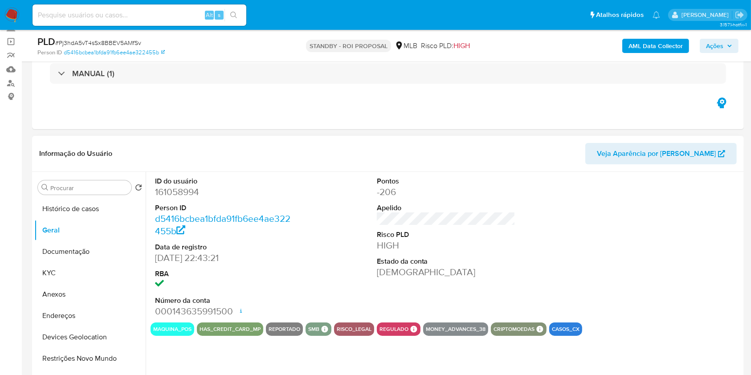
click at [171, 189] on dd "161058994" at bounding box center [224, 192] width 139 height 12
copy dd "161058994"
click at [9, 10] on img at bounding box center [11, 15] width 15 height 15
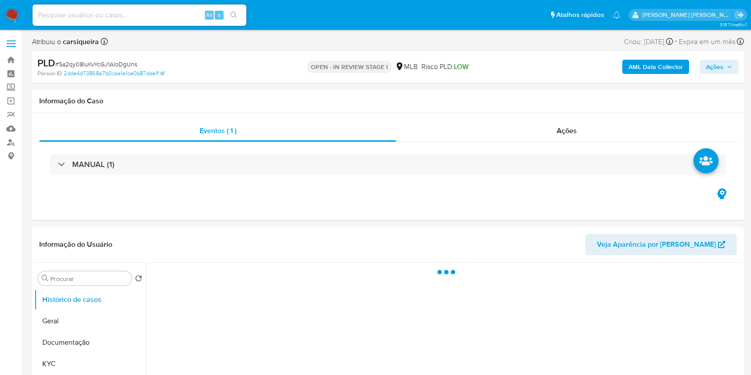
select select "10"
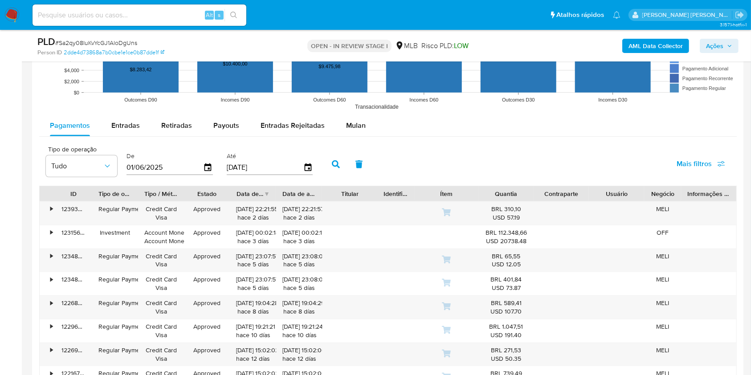
scroll to position [906, 0]
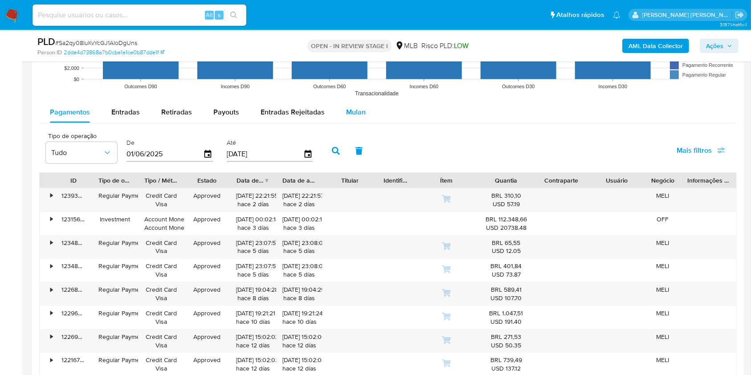
click at [351, 110] on span "Mulan" at bounding box center [356, 112] width 20 height 10
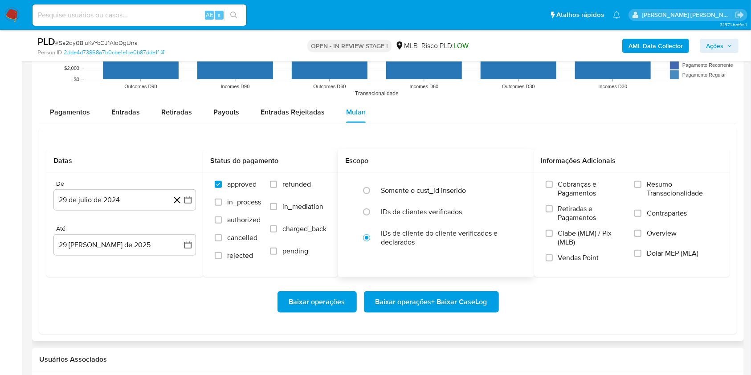
scroll to position [965, 0]
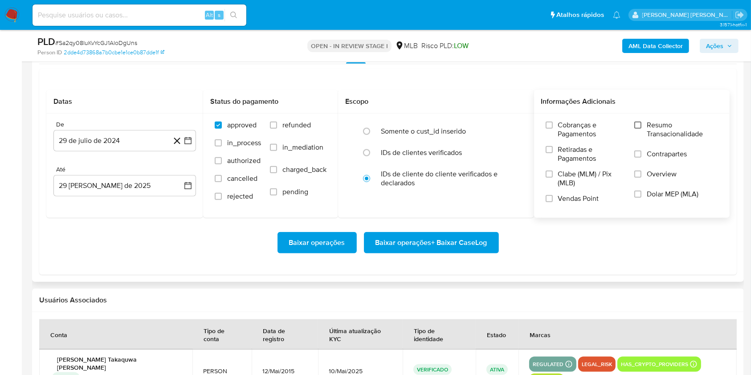
click at [637, 124] on input "Resumo Transacionalidade" at bounding box center [637, 125] width 7 height 7
click at [554, 195] on label "Vendas Point" at bounding box center [586, 202] width 80 height 16
click at [553, 195] on input "Vendas Point" at bounding box center [549, 198] width 7 height 7
click at [186, 136] on icon "button" at bounding box center [187, 140] width 9 height 9
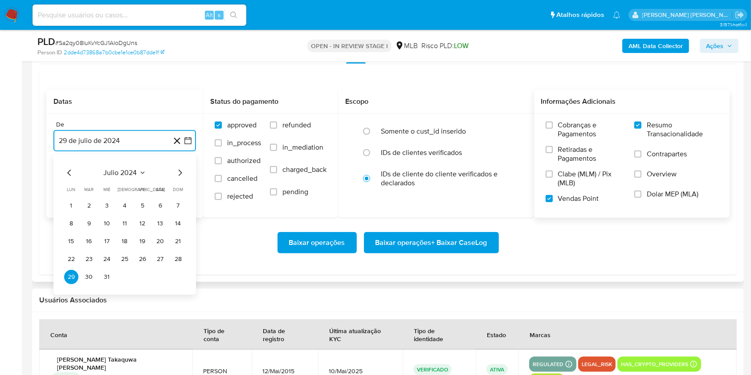
click at [182, 173] on icon "Mes siguiente" at bounding box center [180, 172] width 11 height 11
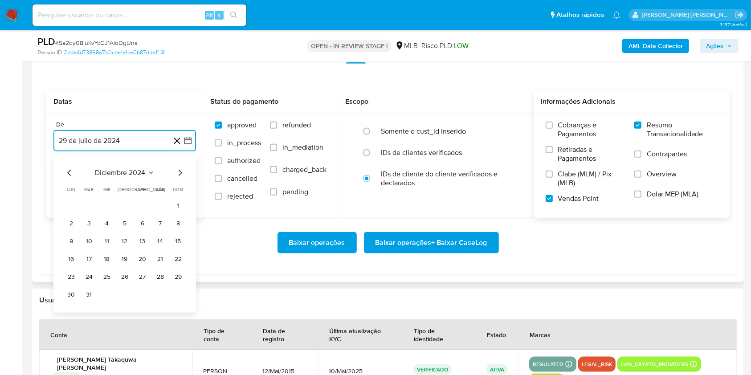
click at [182, 173] on icon "Mes siguiente" at bounding box center [180, 172] width 11 height 11
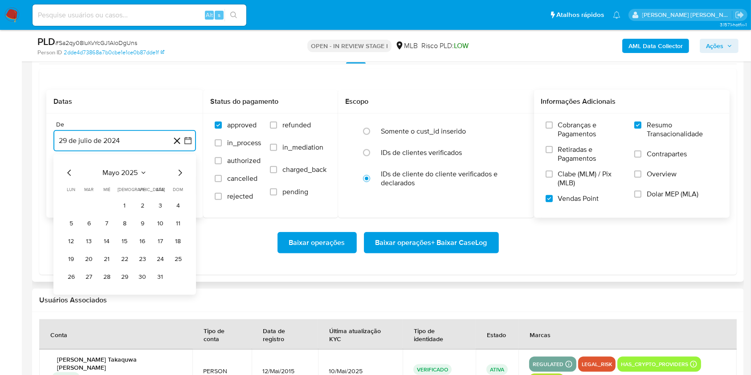
click at [182, 173] on icon "Mes siguiente" at bounding box center [180, 172] width 11 height 11
click at [84, 201] on button "1" at bounding box center [89, 206] width 14 height 14
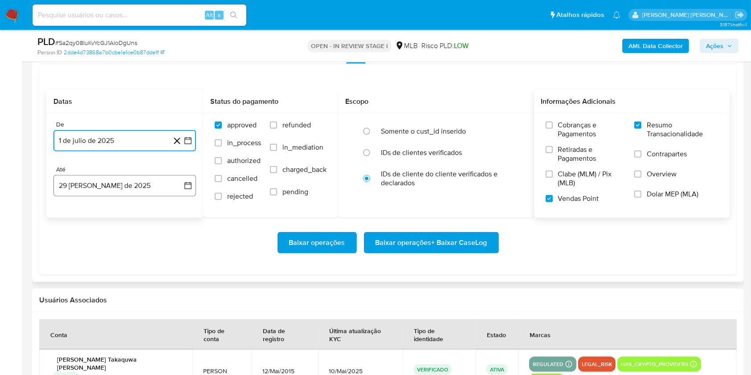
click at [111, 185] on button "29 [PERSON_NAME] de 2025" at bounding box center [124, 185] width 142 height 21
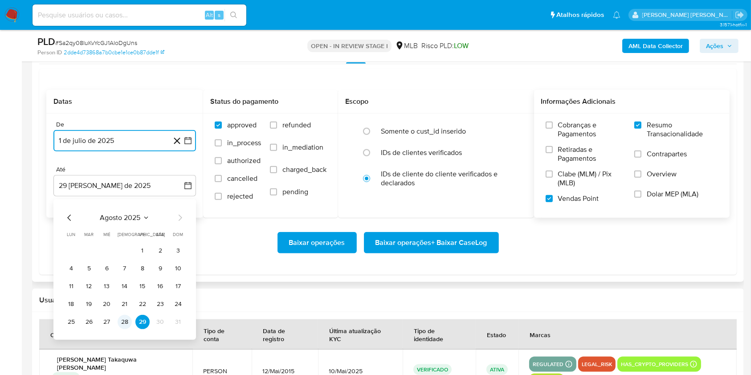
click at [118, 319] on button "28" at bounding box center [125, 322] width 14 height 14
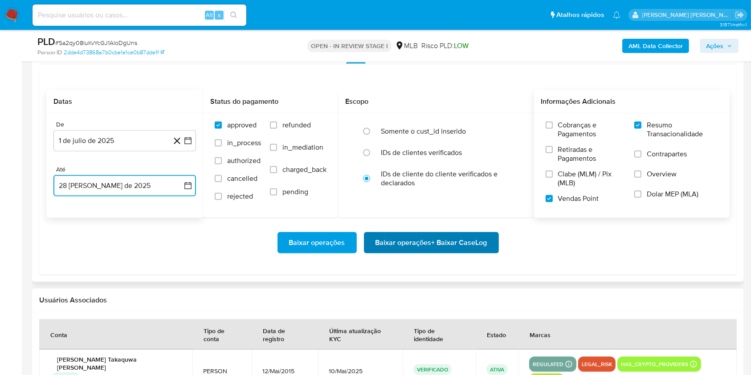
click at [434, 248] on span "Baixar operações + Baixar CaseLog" at bounding box center [431, 243] width 112 height 20
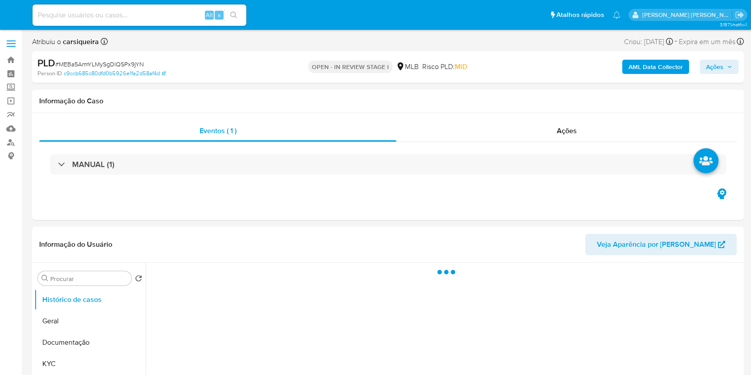
select select "10"
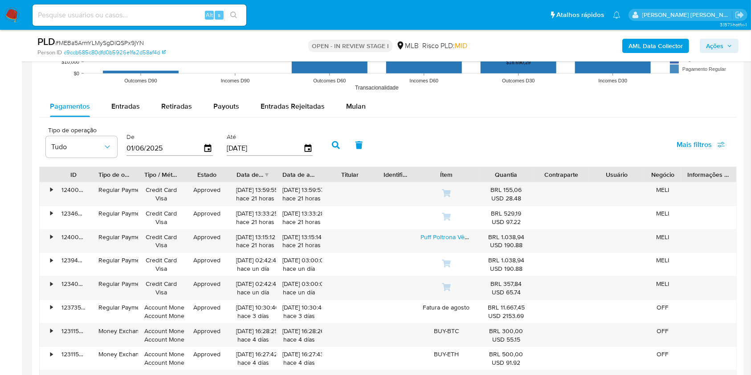
scroll to position [926, 0]
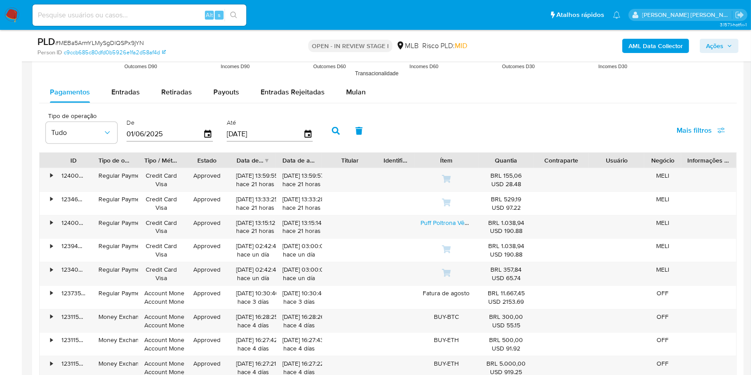
drag, startPoint x: 346, startPoint y: 94, endPoint x: 429, endPoint y: 105, distance: 84.1
click at [346, 94] on span "Mulan" at bounding box center [356, 92] width 20 height 10
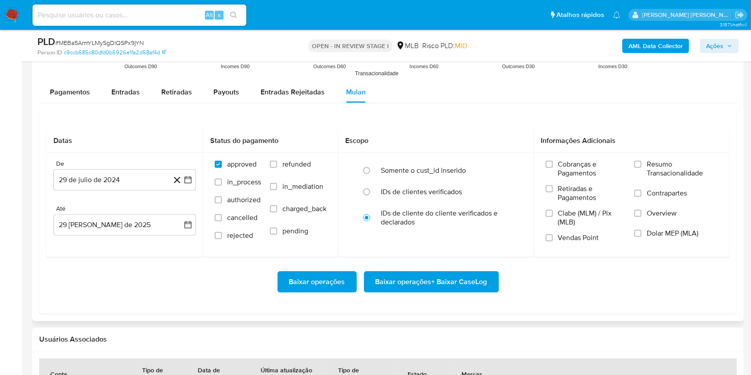
scroll to position [985, 0]
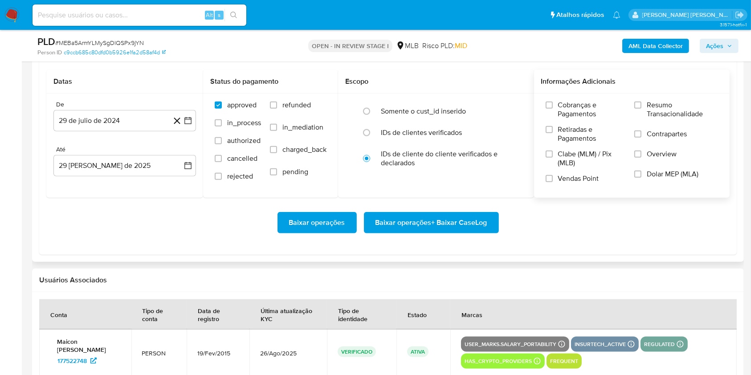
click at [633, 104] on div "Cobranças e Pagamentos Retiradas e Pagamentos [PERSON_NAME] (MLM) / Pix (MLB) V…" at bounding box center [632, 145] width 182 height 89
click at [636, 105] on input "Resumo Transacionalidade" at bounding box center [637, 105] width 7 height 7
click at [546, 179] on input "Vendas Point" at bounding box center [549, 178] width 7 height 7
click at [192, 118] on button "29 de julio de 2024" at bounding box center [124, 120] width 142 height 21
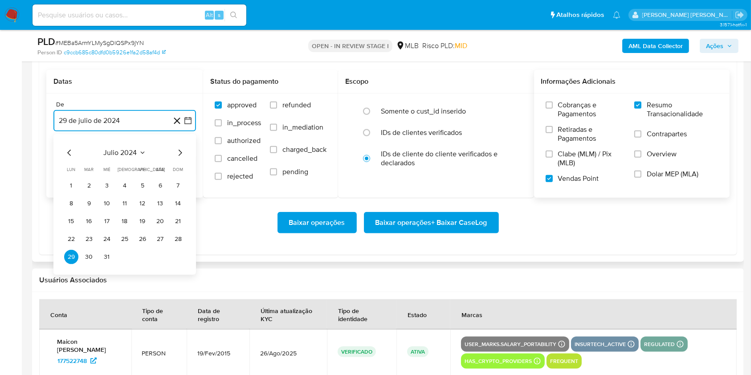
click at [181, 151] on icon "Mes siguiente" at bounding box center [181, 153] width 4 height 6
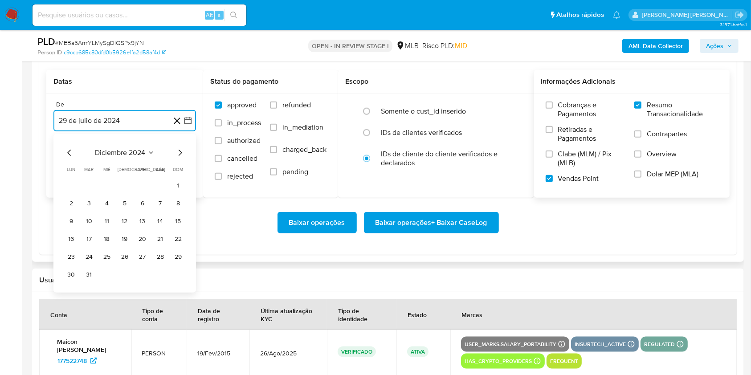
click at [181, 151] on icon "Mes siguiente" at bounding box center [181, 153] width 4 height 6
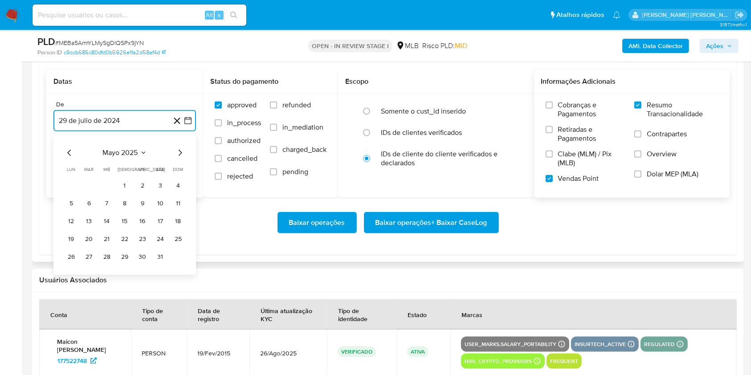
click at [181, 151] on icon "Mes siguiente" at bounding box center [181, 153] width 4 height 6
click at [83, 185] on button "1" at bounding box center [89, 186] width 14 height 14
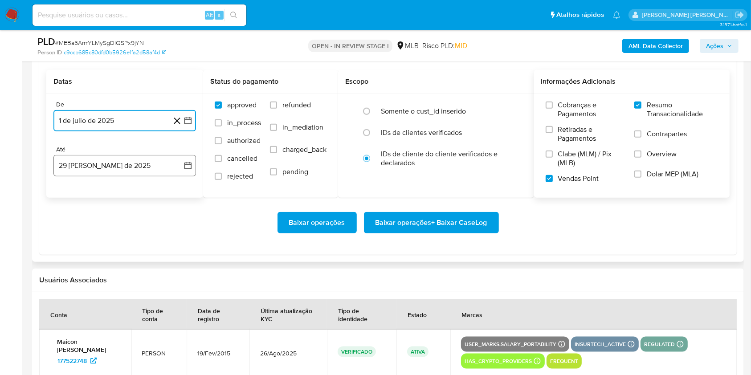
click at [97, 167] on button "29 [PERSON_NAME] de 2025" at bounding box center [124, 165] width 142 height 21
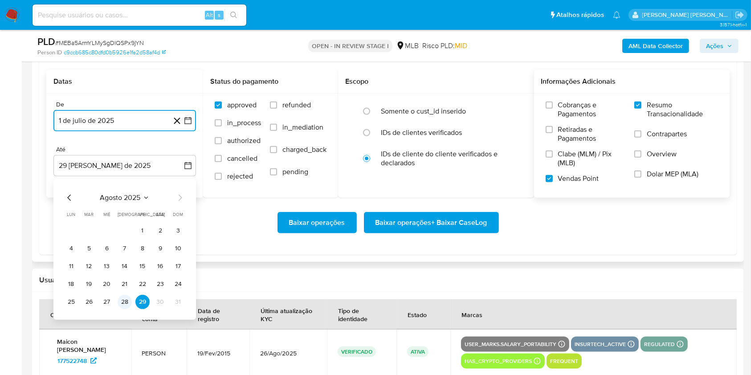
click at [126, 304] on button "28" at bounding box center [125, 302] width 14 height 14
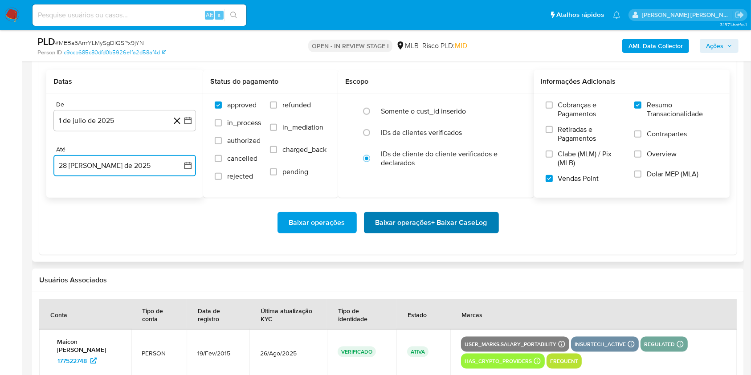
click at [421, 218] on span "Baixar operações + Baixar CaseLog" at bounding box center [431, 223] width 112 height 20
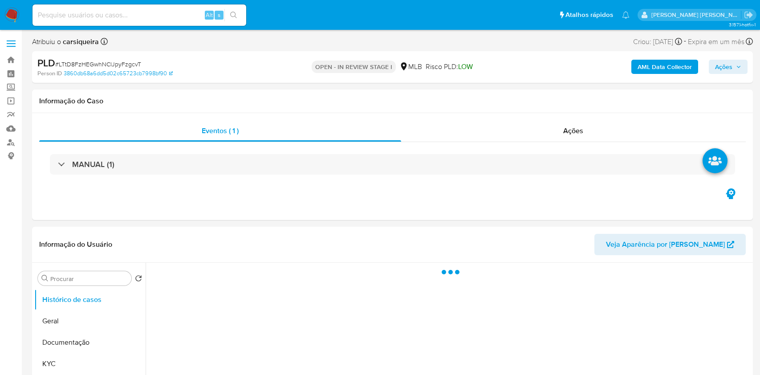
select select "10"
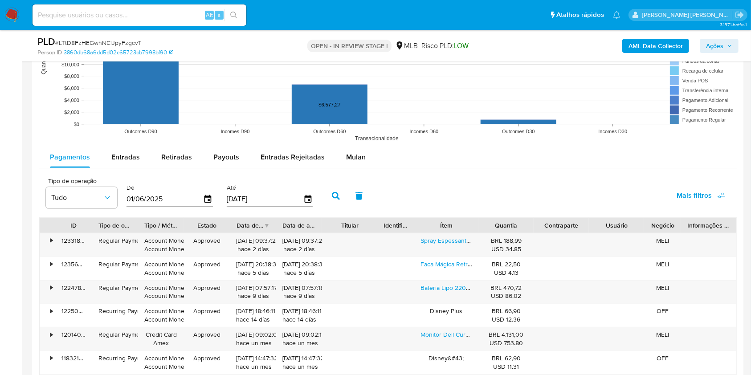
scroll to position [885, 0]
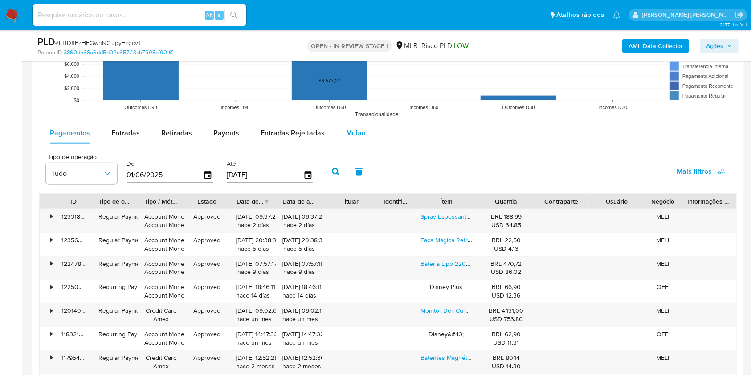
click at [349, 134] on span "Mulan" at bounding box center [356, 133] width 20 height 10
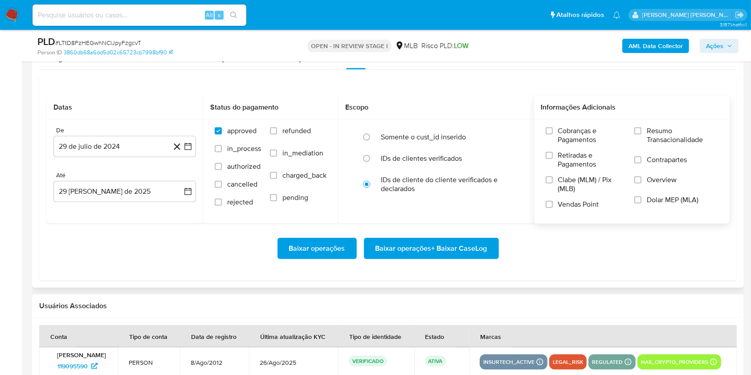
scroll to position [1004, 0]
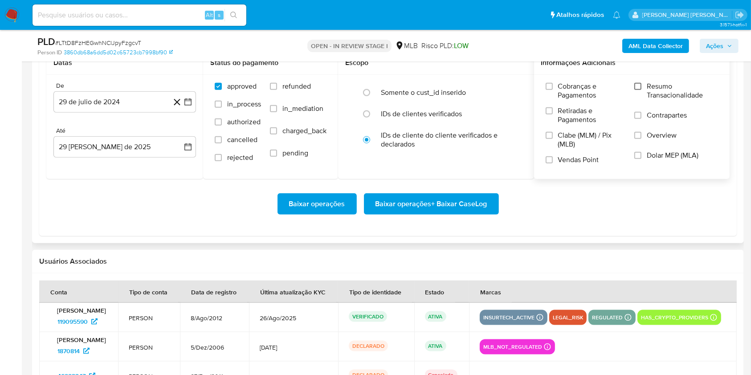
click at [641, 84] on input "Resumo Transacionalidade" at bounding box center [637, 86] width 7 height 7
click at [550, 161] on input "Vendas Point" at bounding box center [549, 159] width 7 height 7
click at [189, 98] on icon "button" at bounding box center [187, 101] width 7 height 7
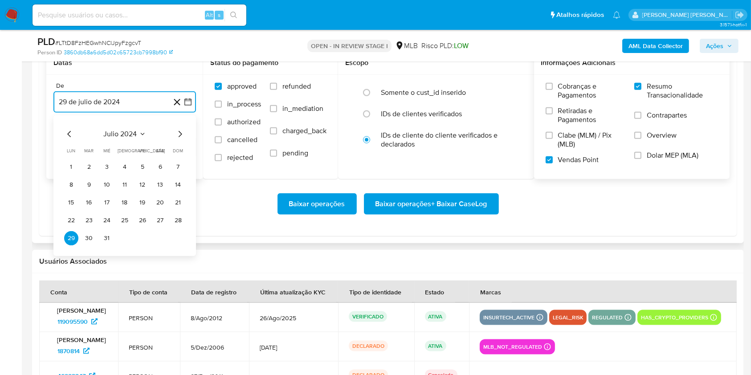
click at [178, 135] on icon "Mes siguiente" at bounding box center [180, 134] width 11 height 11
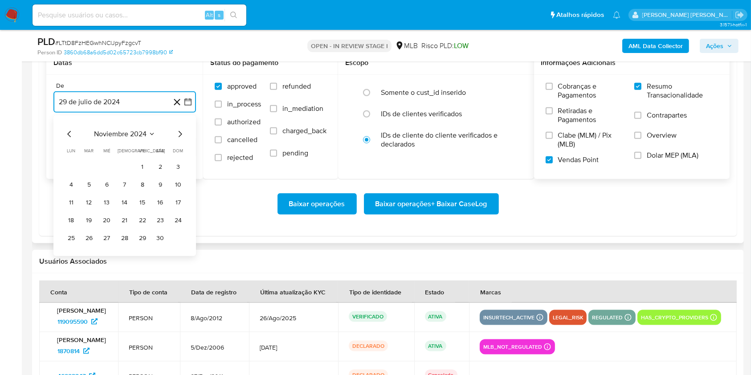
click at [178, 135] on icon "Mes siguiente" at bounding box center [180, 134] width 11 height 11
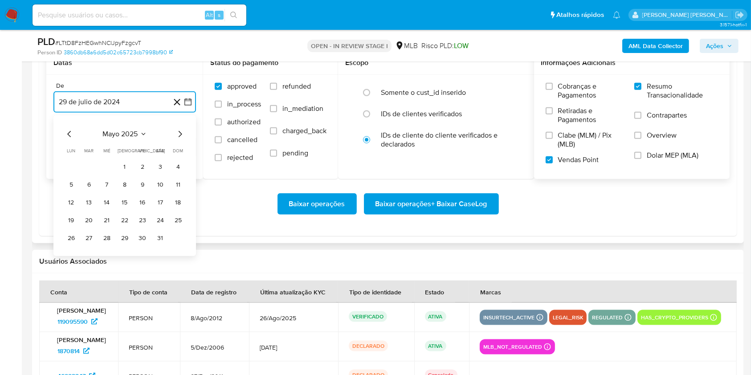
click at [178, 135] on icon "Mes siguiente" at bounding box center [180, 134] width 11 height 11
click at [89, 162] on button "1" at bounding box center [89, 167] width 14 height 14
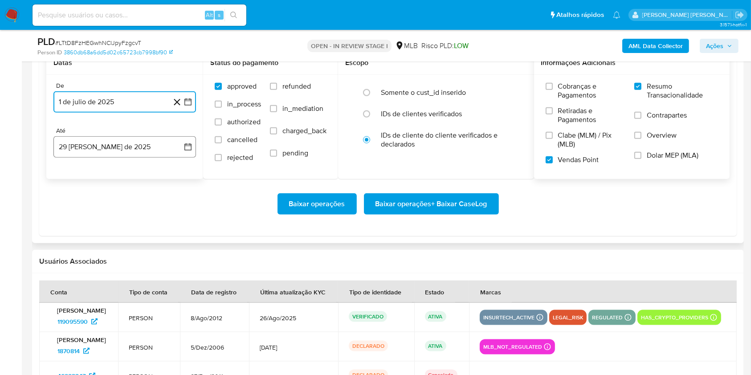
click at [94, 151] on button "29 [PERSON_NAME] de 2025" at bounding box center [124, 146] width 142 height 21
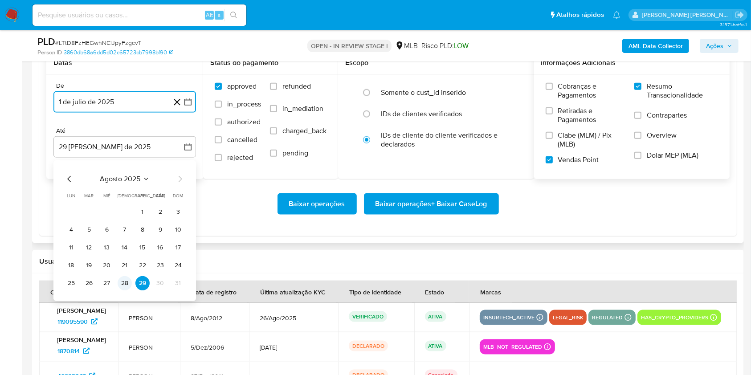
click at [126, 285] on button "28" at bounding box center [125, 283] width 14 height 14
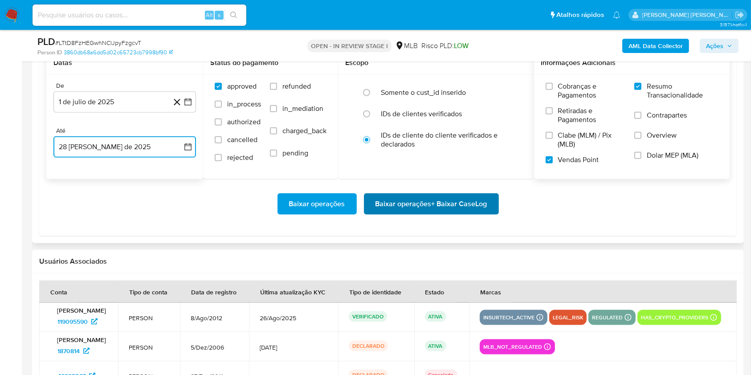
click at [431, 207] on span "Baixar operações + Baixar CaseLog" at bounding box center [431, 204] width 112 height 20
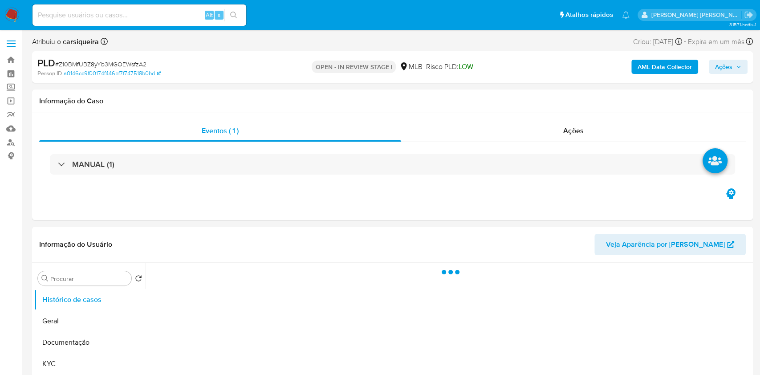
select select "10"
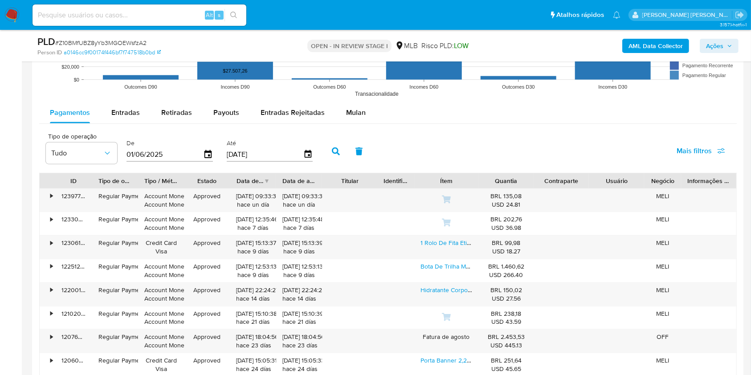
scroll to position [975, 0]
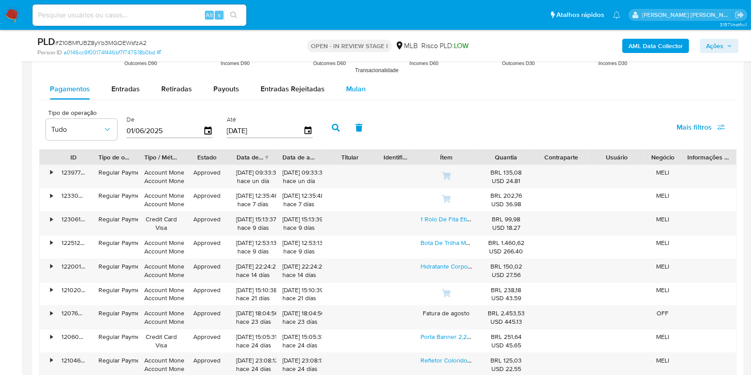
click at [354, 88] on span "Mulan" at bounding box center [356, 89] width 20 height 10
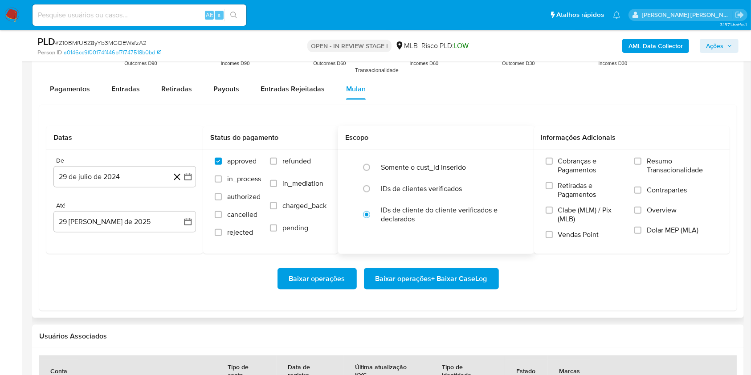
scroll to position [1034, 0]
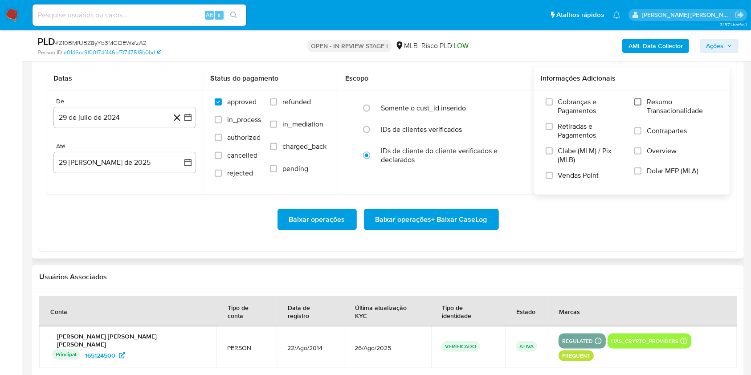
click at [638, 101] on input "Resumo Transacionalidade" at bounding box center [637, 101] width 7 height 7
click at [549, 175] on input "Vendas Point" at bounding box center [549, 175] width 7 height 7
click at [187, 117] on icon "button" at bounding box center [187, 117] width 9 height 9
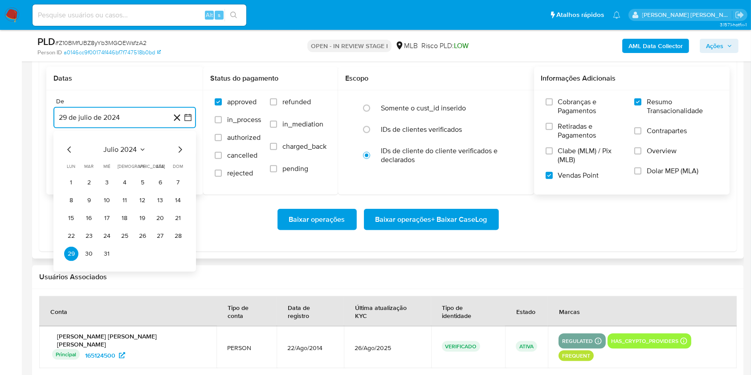
click at [179, 148] on icon "Mes siguiente" at bounding box center [180, 149] width 11 height 11
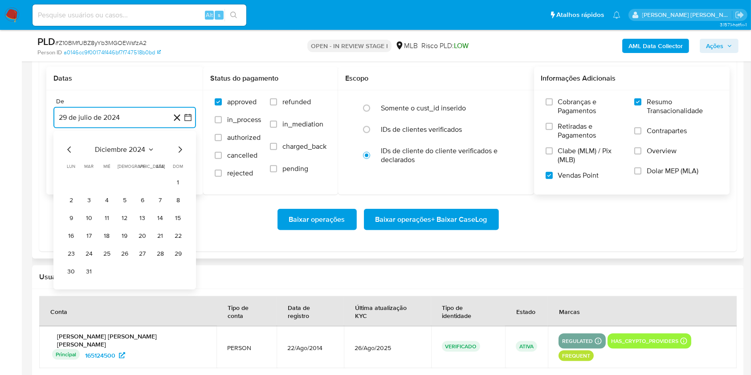
click at [179, 148] on icon "Mes siguiente" at bounding box center [180, 149] width 11 height 11
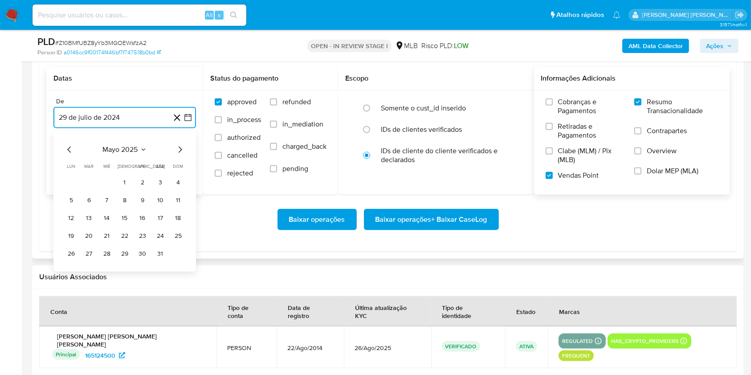
click at [179, 148] on icon "Mes siguiente" at bounding box center [180, 149] width 11 height 11
click at [88, 178] on button "1" at bounding box center [89, 182] width 14 height 14
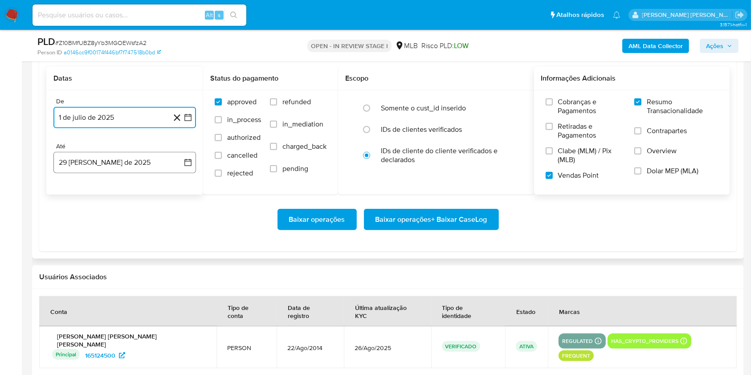
click at [88, 159] on button "29 [PERSON_NAME] de 2025" at bounding box center [124, 162] width 142 height 21
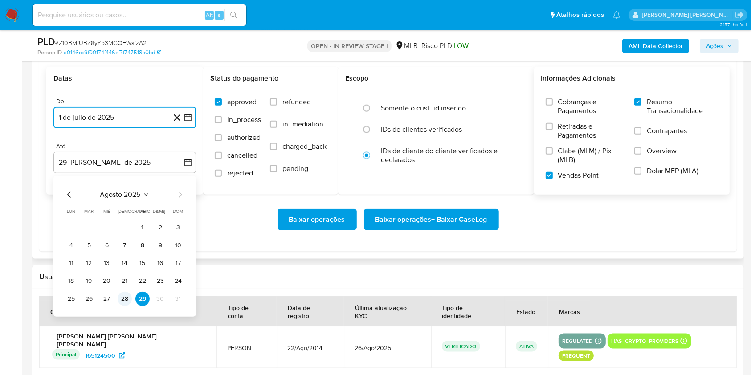
click at [120, 296] on button "28" at bounding box center [125, 299] width 14 height 14
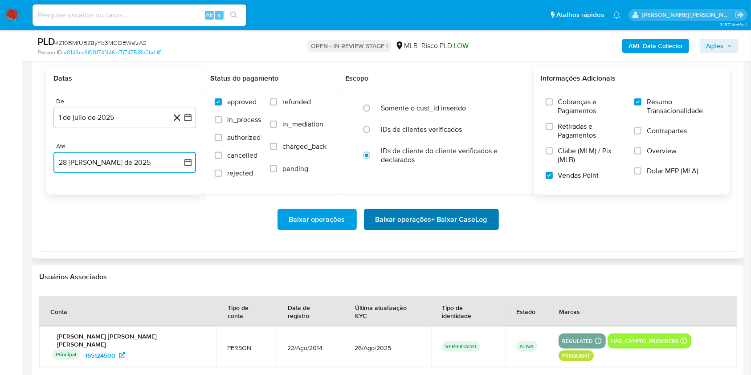
click at [418, 223] on span "Baixar operações + Baixar CaseLog" at bounding box center [431, 220] width 112 height 20
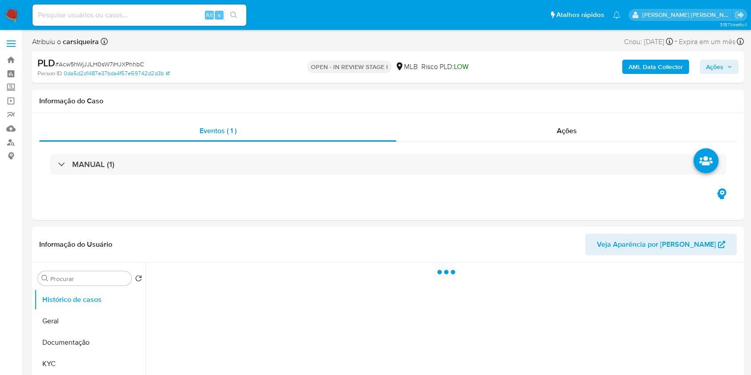
select select "10"
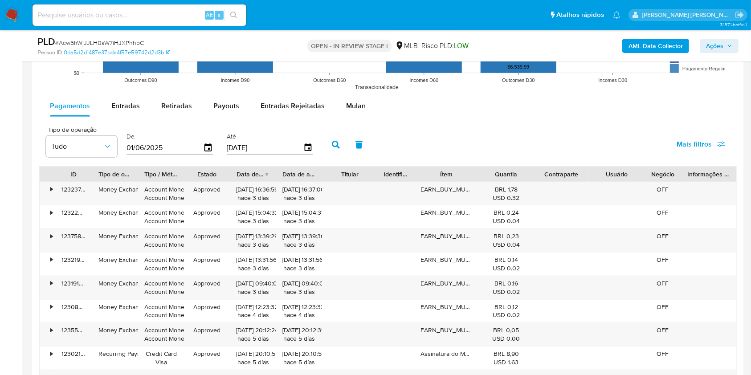
scroll to position [988, 0]
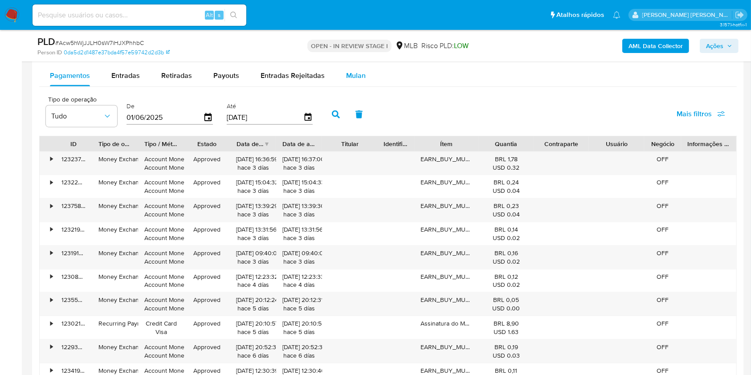
click at [348, 76] on span "Mulan" at bounding box center [356, 75] width 20 height 10
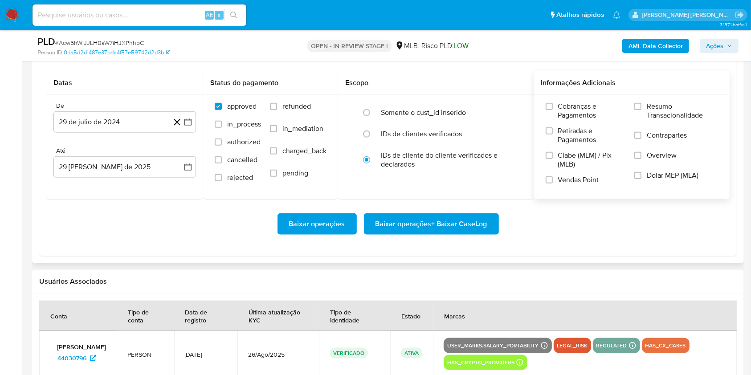
scroll to position [1047, 0]
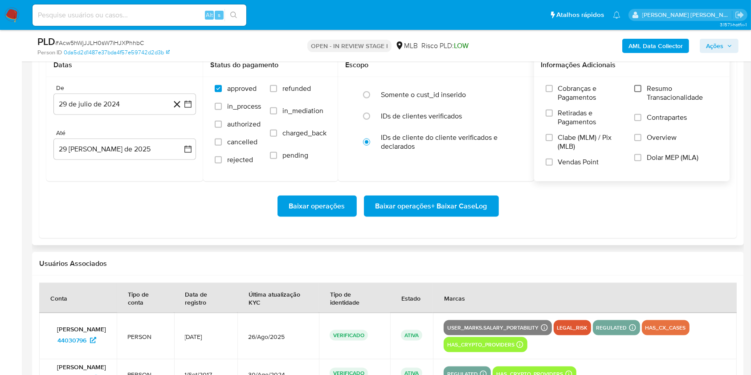
click at [639, 87] on input "Resumo Transacionalidade" at bounding box center [637, 88] width 7 height 7
click at [547, 160] on input "Vendas Point" at bounding box center [549, 162] width 7 height 7
click at [193, 99] on button "29 de julio de 2024" at bounding box center [124, 104] width 142 height 21
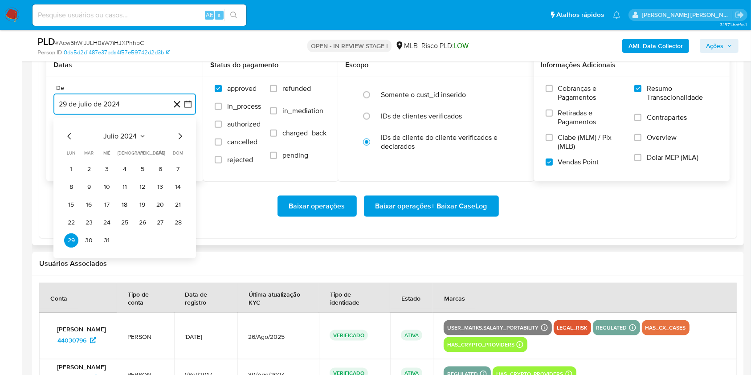
click at [179, 134] on icon "Mes siguiente" at bounding box center [180, 136] width 11 height 11
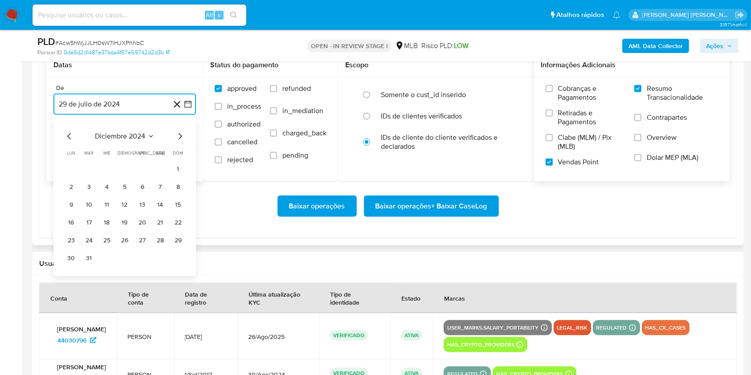
click at [179, 134] on icon "Mes siguiente" at bounding box center [180, 136] width 11 height 11
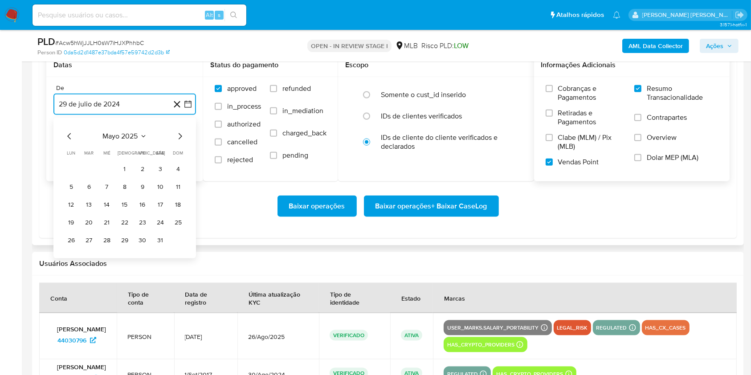
click at [179, 134] on icon "Mes siguiente" at bounding box center [180, 136] width 11 height 11
click at [90, 172] on button "1" at bounding box center [89, 169] width 14 height 14
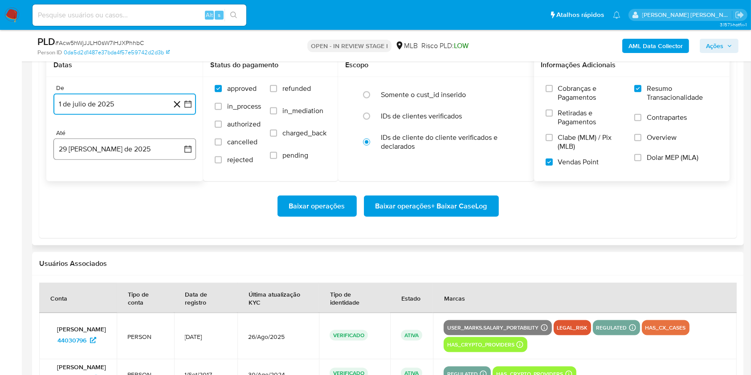
click at [105, 151] on button "29 [PERSON_NAME] de 2025" at bounding box center [124, 148] width 142 height 21
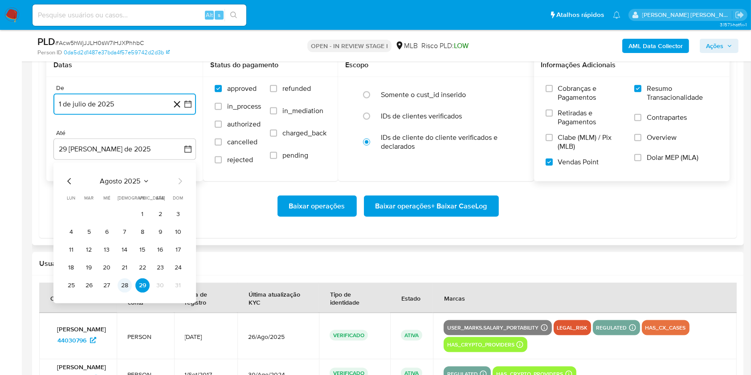
click at [120, 287] on button "28" at bounding box center [125, 285] width 14 height 14
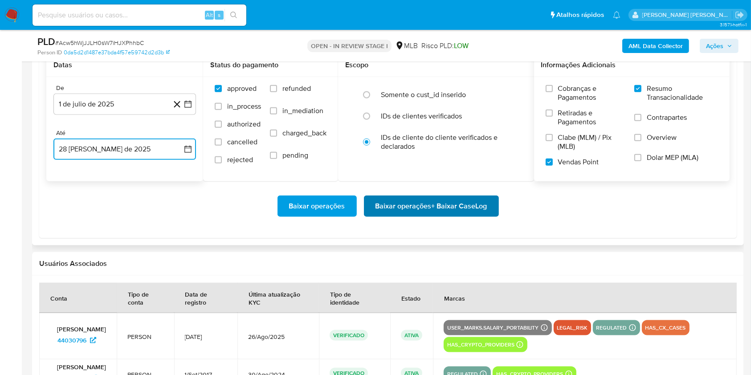
click at [392, 204] on span "Baixar operações + Baixar CaseLog" at bounding box center [431, 206] width 112 height 20
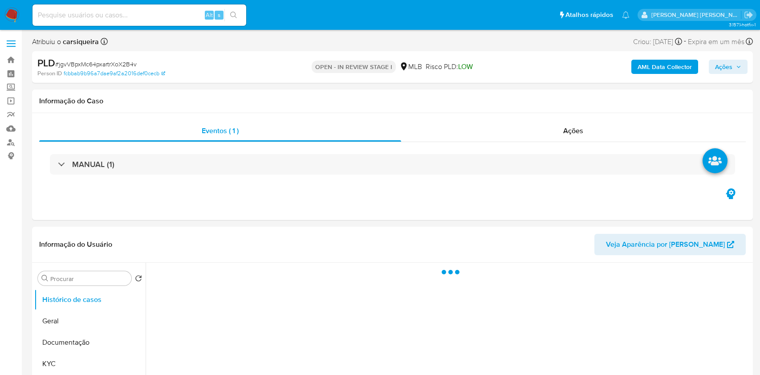
select select "10"
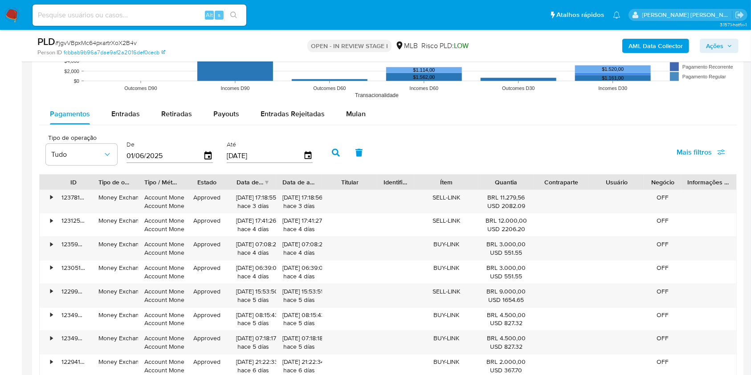
scroll to position [965, 0]
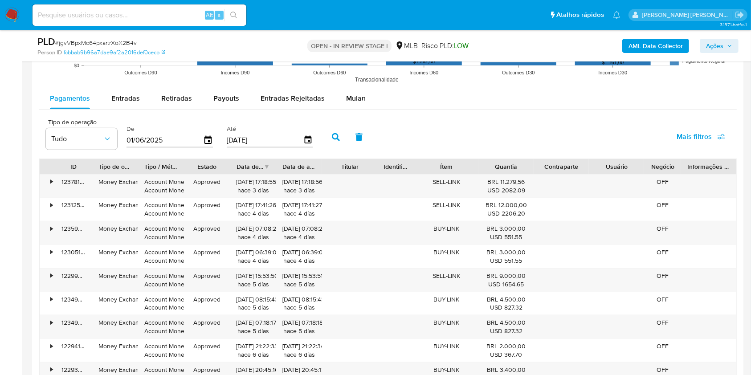
drag, startPoint x: 349, startPoint y: 96, endPoint x: 264, endPoint y: 37, distance: 103.4
click at [346, 94] on span "Mulan" at bounding box center [356, 98] width 20 height 10
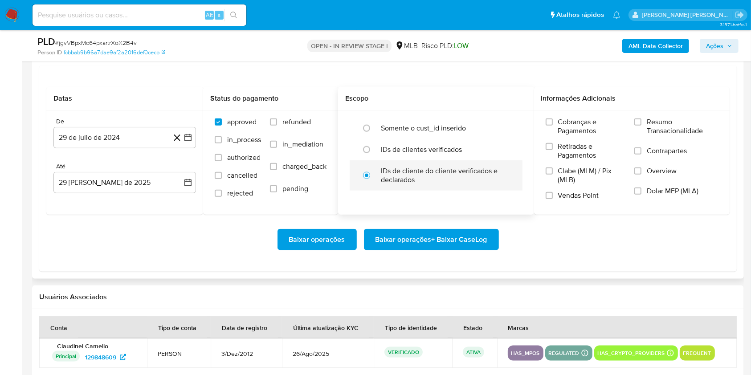
scroll to position [1025, 0]
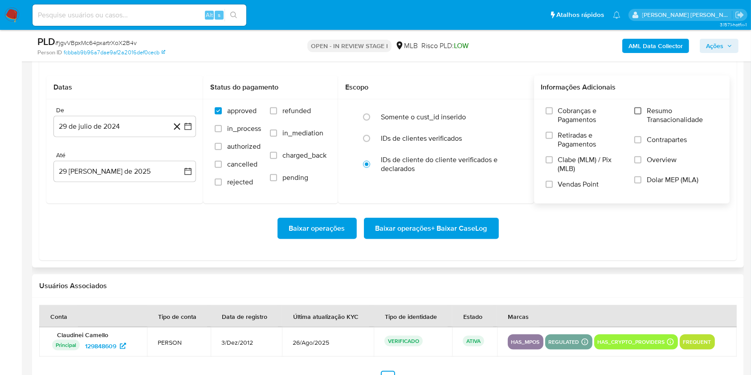
click at [640, 108] on input "Resumo Transacionalidade" at bounding box center [637, 110] width 7 height 7
drag, startPoint x: 548, startPoint y: 186, endPoint x: 360, endPoint y: 175, distance: 188.2
click at [548, 185] on input "Vendas Point" at bounding box center [549, 184] width 7 height 7
click at [193, 126] on button "29 de julio de 2024" at bounding box center [124, 126] width 142 height 21
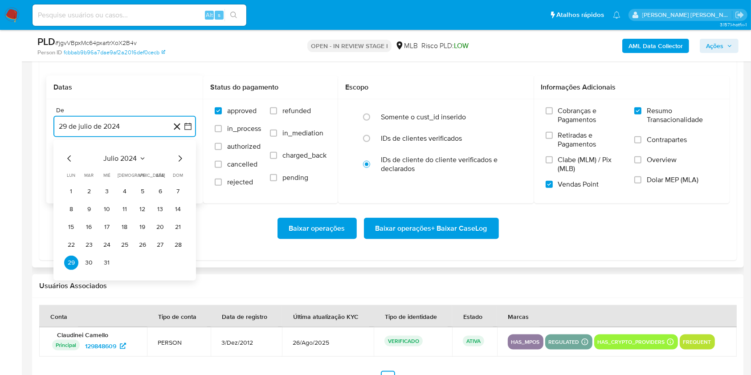
click at [181, 153] on icon "Mes siguiente" at bounding box center [180, 158] width 11 height 11
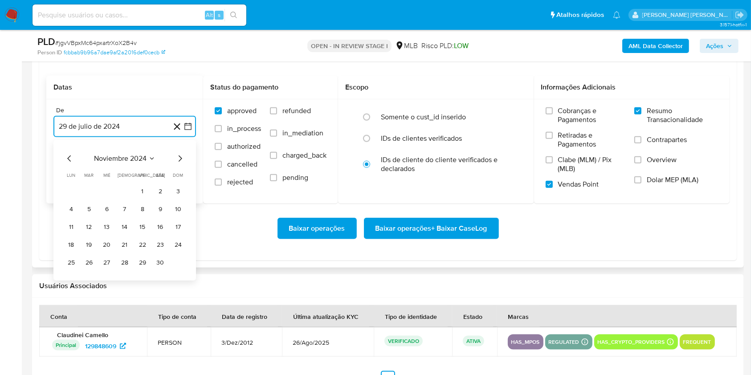
click at [181, 153] on icon "Mes siguiente" at bounding box center [180, 158] width 11 height 11
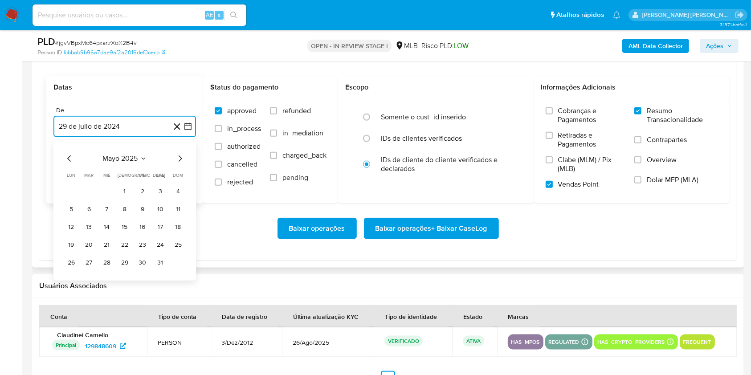
click at [181, 153] on icon "Mes siguiente" at bounding box center [180, 158] width 11 height 11
click at [84, 187] on button "1" at bounding box center [89, 191] width 14 height 14
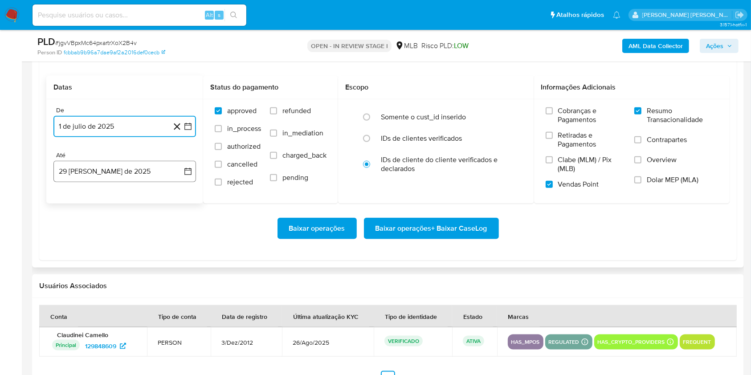
click at [103, 173] on button "29 [PERSON_NAME] de 2025" at bounding box center [124, 171] width 142 height 21
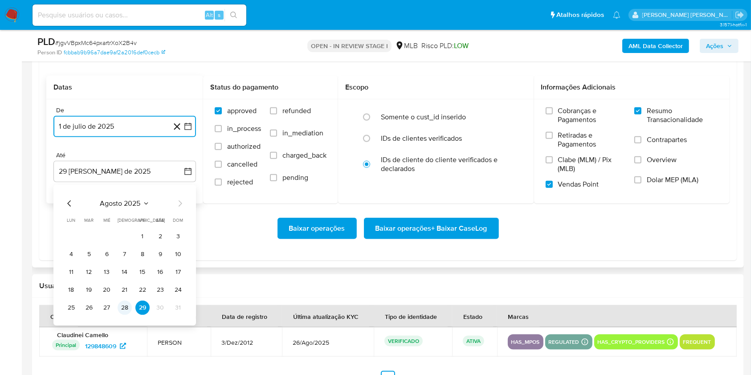
click at [120, 308] on button "28" at bounding box center [125, 308] width 14 height 14
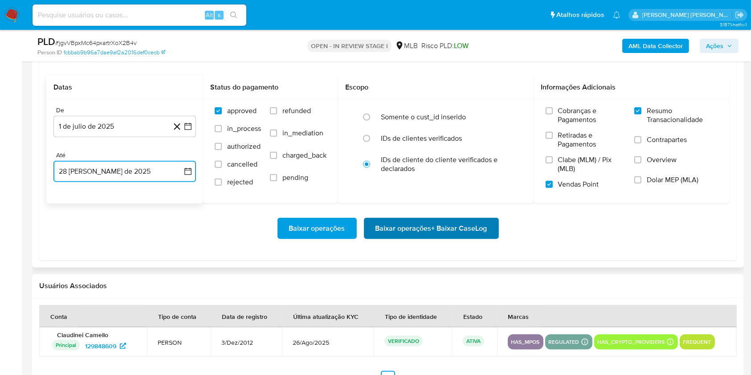
click at [392, 222] on span "Baixar operações + Baixar CaseLog" at bounding box center [431, 229] width 112 height 20
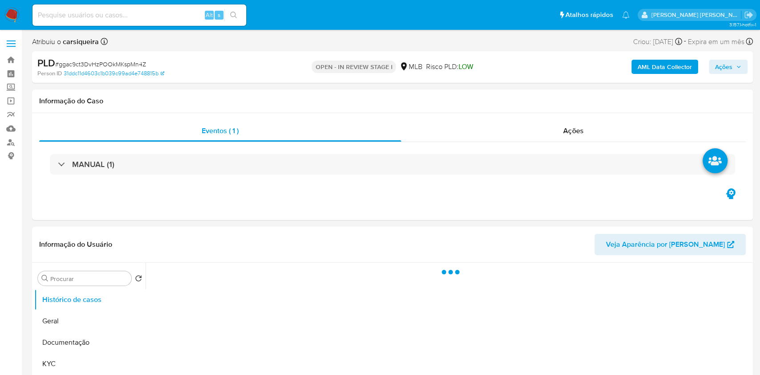
select select "10"
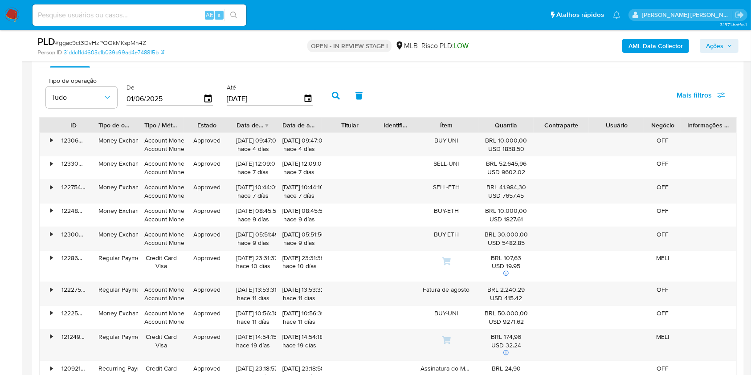
scroll to position [950, 0]
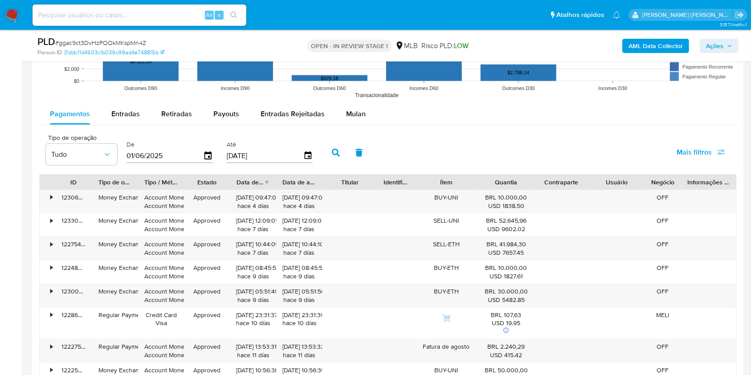
click at [353, 113] on span "Mulan" at bounding box center [356, 114] width 20 height 10
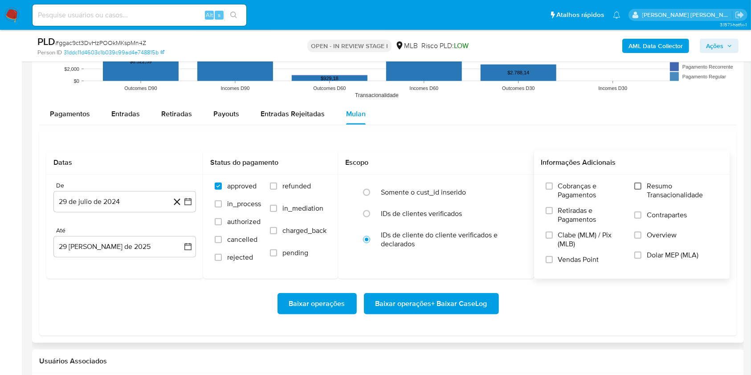
click at [637, 183] on input "Resumo Transacionalidade" at bounding box center [637, 186] width 7 height 7
click at [547, 264] on label "Vendas Point" at bounding box center [586, 263] width 80 height 16
click at [547, 263] on input "Vendas Point" at bounding box center [549, 259] width 7 height 7
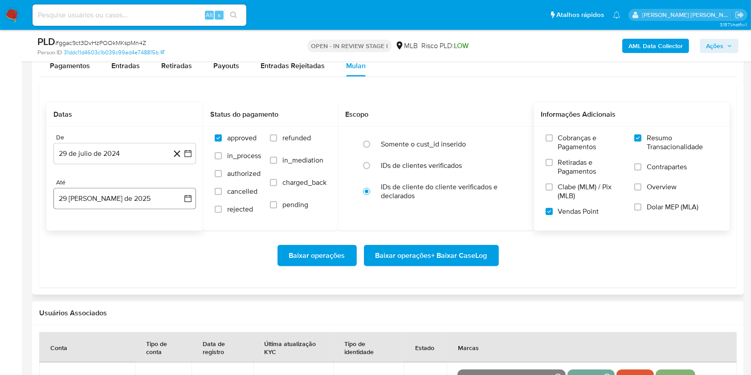
scroll to position [1009, 0]
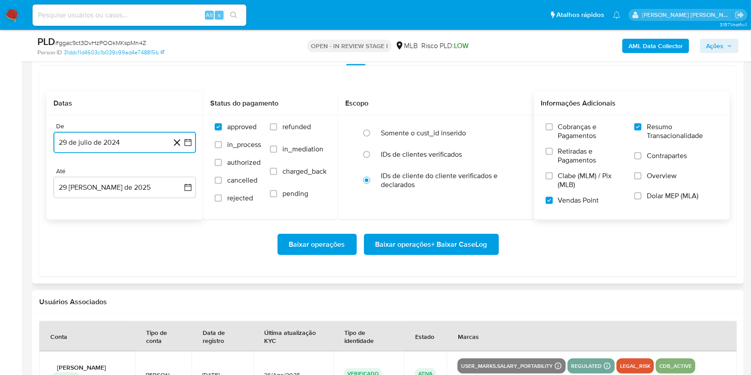
click at [183, 138] on button "29 de julio de 2024" at bounding box center [124, 142] width 142 height 21
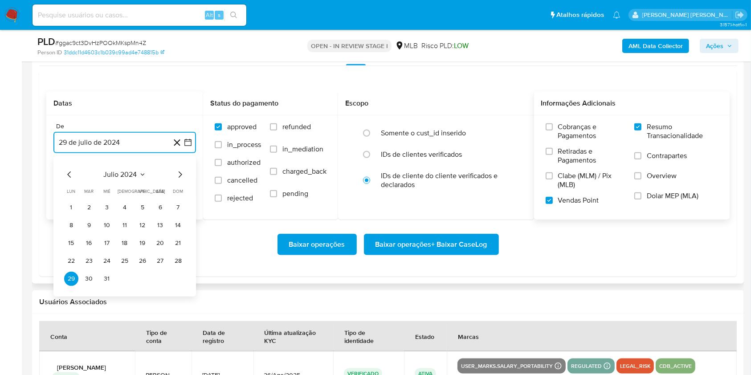
click at [180, 175] on icon "Mes siguiente" at bounding box center [181, 174] width 4 height 6
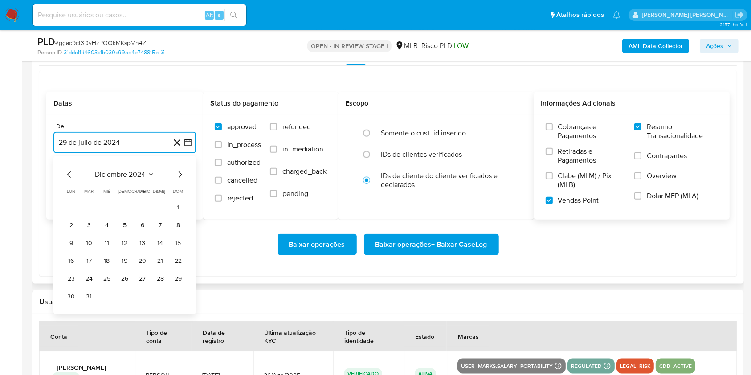
click at [180, 175] on icon "Mes siguiente" at bounding box center [181, 174] width 4 height 6
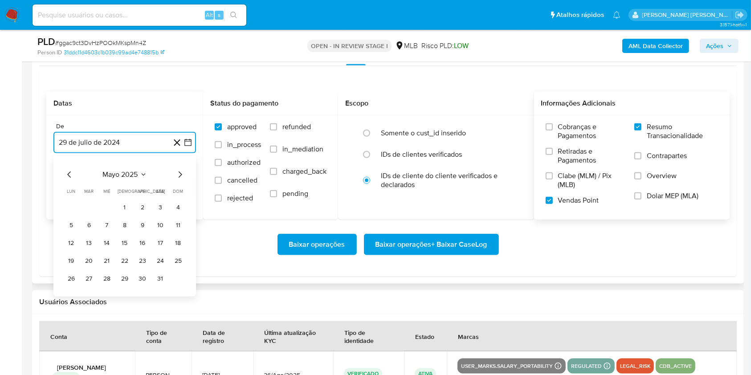
click at [180, 175] on icon "Mes siguiente" at bounding box center [181, 174] width 4 height 6
click at [90, 204] on button "1" at bounding box center [89, 207] width 14 height 14
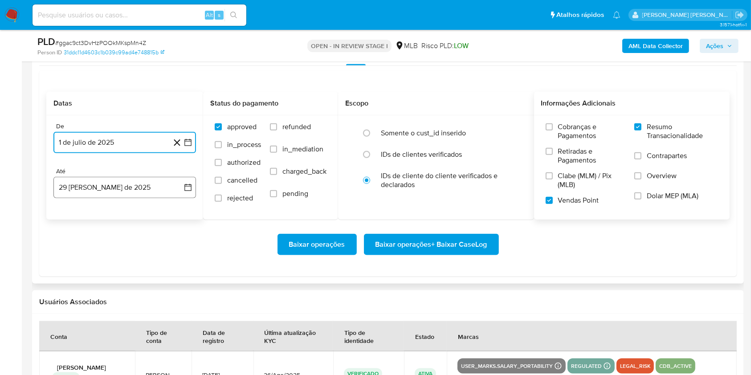
click at [92, 185] on button "29 de agosto de 2025" at bounding box center [124, 187] width 142 height 21
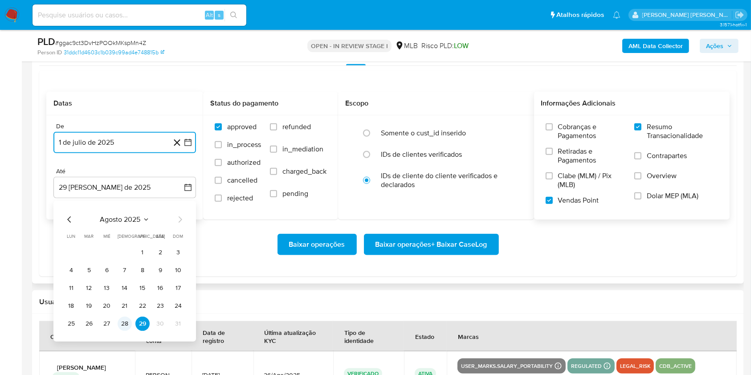
click at [127, 320] on button "28" at bounding box center [125, 324] width 14 height 14
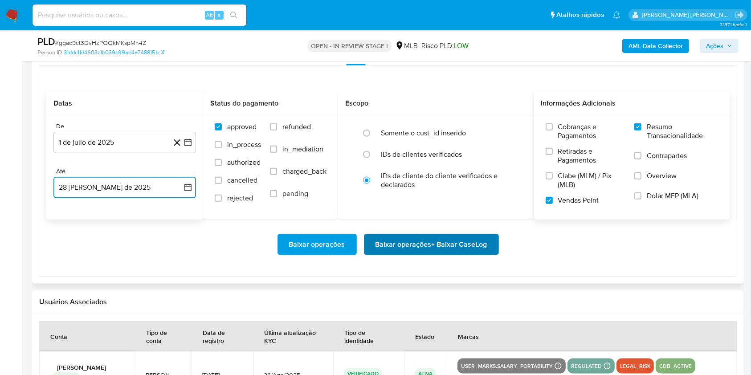
click at [467, 246] on span "Baixar operações + Baixar CaseLog" at bounding box center [431, 245] width 112 height 20
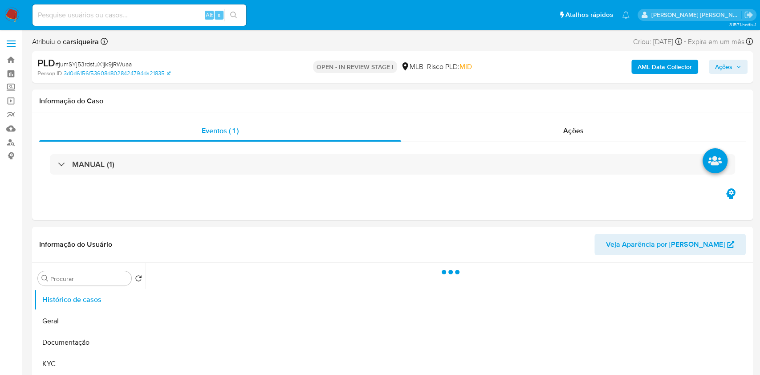
select select "10"
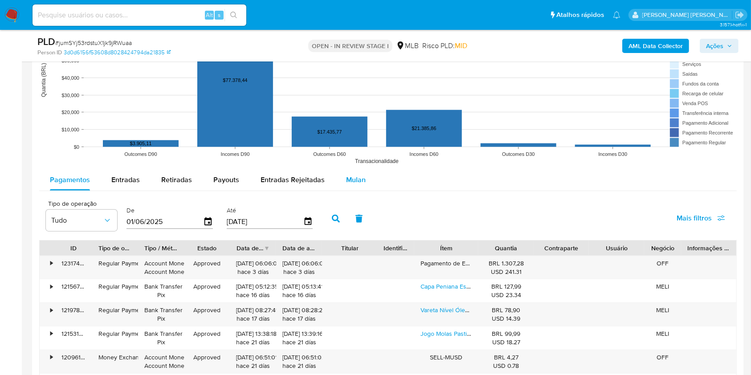
click at [351, 178] on span "Mulan" at bounding box center [356, 180] width 20 height 10
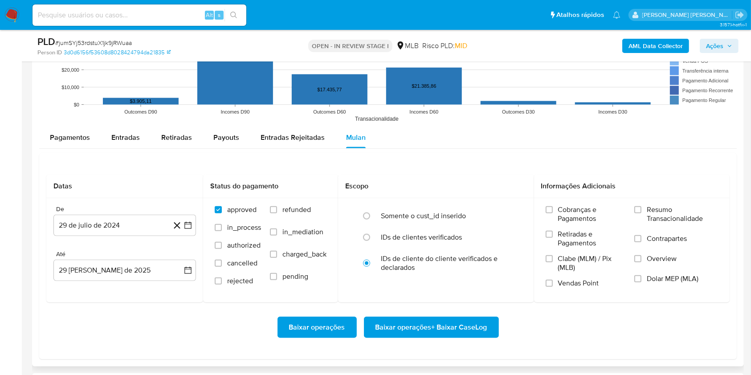
scroll to position [1003, 0]
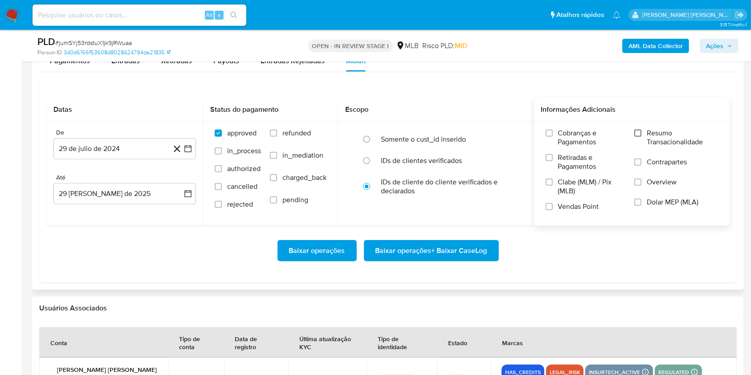
click at [636, 134] on input "Resumo Transacionalidade" at bounding box center [637, 133] width 7 height 7
click at [553, 207] on label "Vendas Point" at bounding box center [586, 210] width 80 height 16
click at [553, 207] on input "Vendas Point" at bounding box center [549, 206] width 7 height 7
click at [193, 146] on button "29 de julio de 2024" at bounding box center [124, 148] width 142 height 21
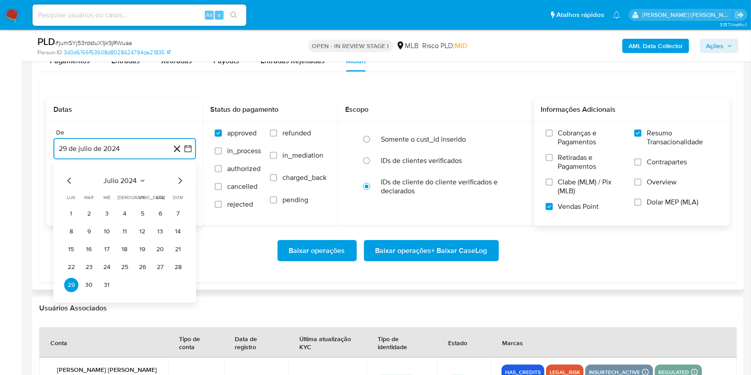
click at [180, 175] on icon "Mes siguiente" at bounding box center [180, 180] width 11 height 11
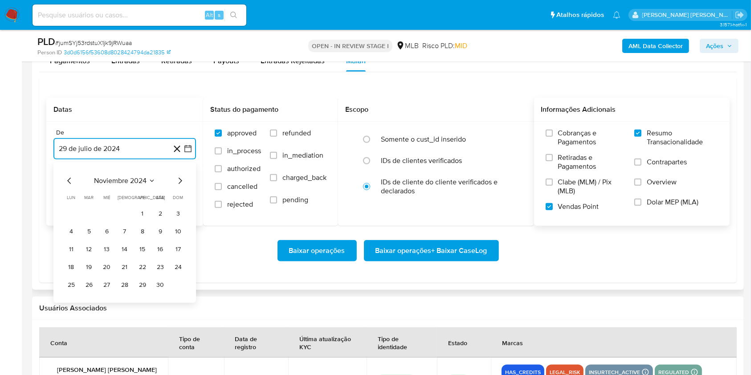
click at [180, 175] on icon "Mes siguiente" at bounding box center [180, 180] width 11 height 11
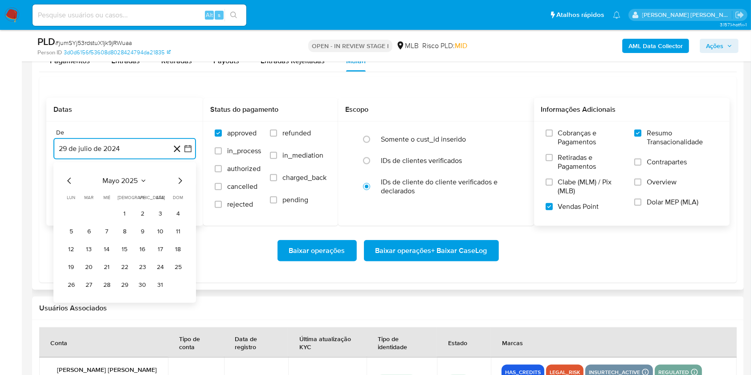
click at [180, 175] on icon "Mes siguiente" at bounding box center [180, 180] width 11 height 11
drag, startPoint x: 178, startPoint y: 179, endPoint x: 166, endPoint y: 196, distance: 21.0
click at [178, 179] on icon "Mes siguiente" at bounding box center [180, 180] width 11 height 11
click at [89, 211] on button "1" at bounding box center [89, 214] width 14 height 14
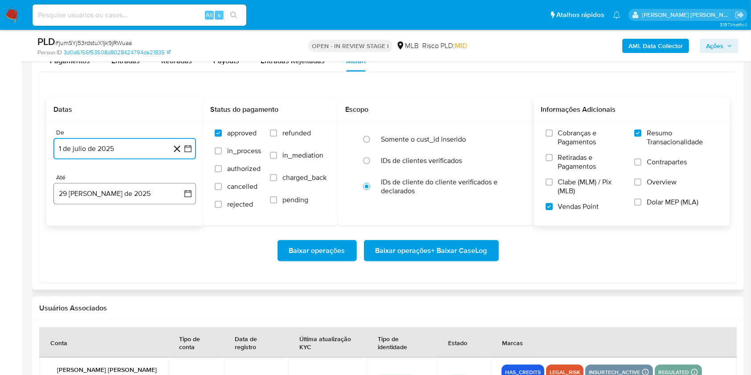
click at [81, 196] on button "29 de agosto de 2025" at bounding box center [124, 193] width 142 height 21
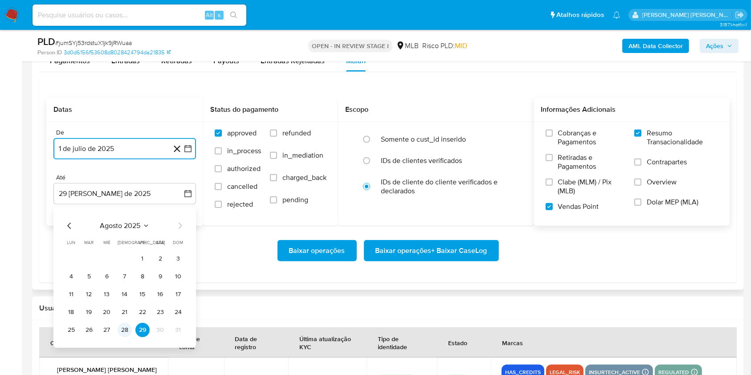
click at [129, 332] on button "28" at bounding box center [125, 330] width 14 height 14
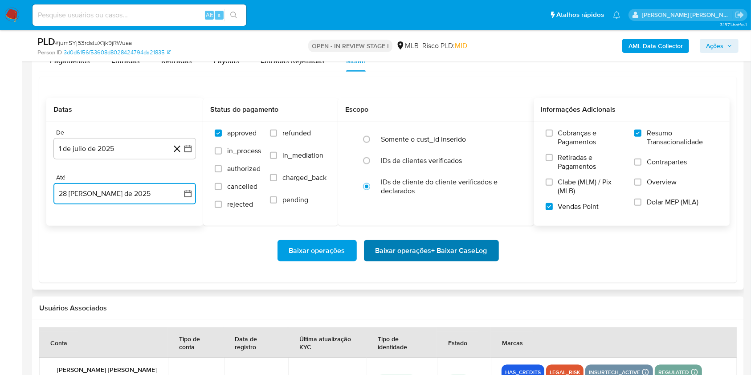
click at [413, 244] on span "Baixar operações + Baixar CaseLog" at bounding box center [431, 251] width 112 height 20
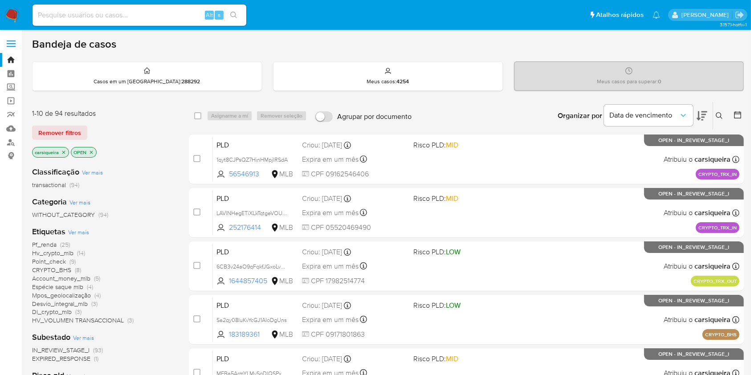
click at [127, 7] on div "Alt s" at bounding box center [140, 14] width 214 height 21
click at [164, 13] on input at bounding box center [140, 15] width 214 height 12
paste input "Pj3hdA5vT4sSx8BBEV5AMfSv"
type input "Pj3hdA5vT4sSx8BBEV5AMfSv"
click at [234, 15] on icon "search-icon" at bounding box center [233, 15] width 7 height 7
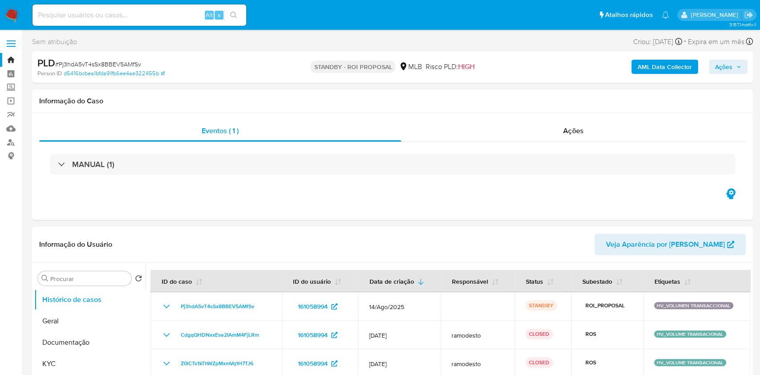
select select "10"
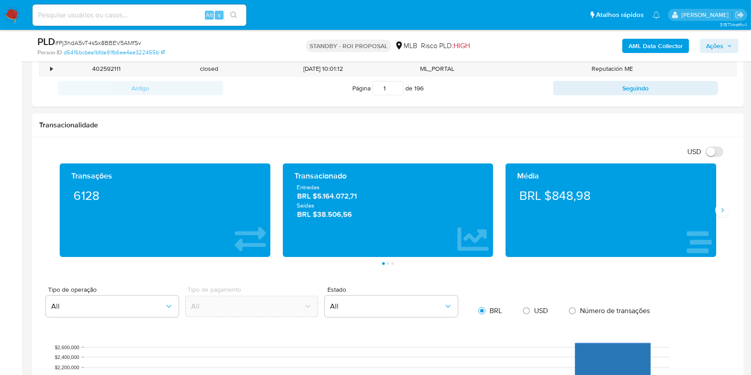
scroll to position [535, 0]
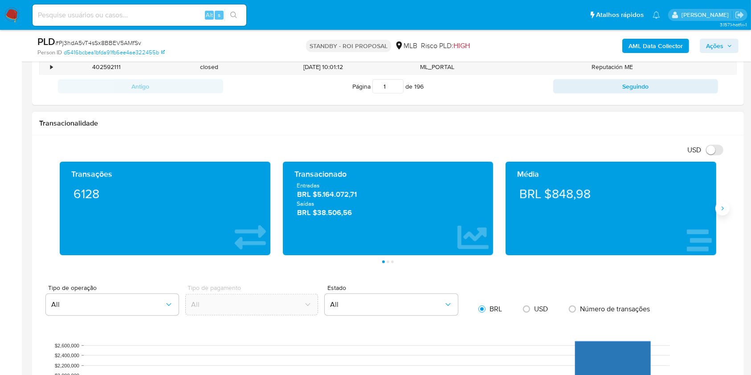
click at [723, 205] on icon "Siguiente" at bounding box center [722, 208] width 7 height 7
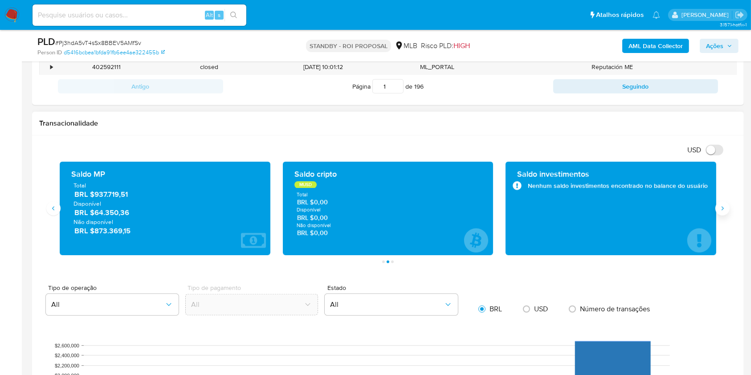
click at [723, 205] on icon "Siguiente" at bounding box center [722, 208] width 7 height 7
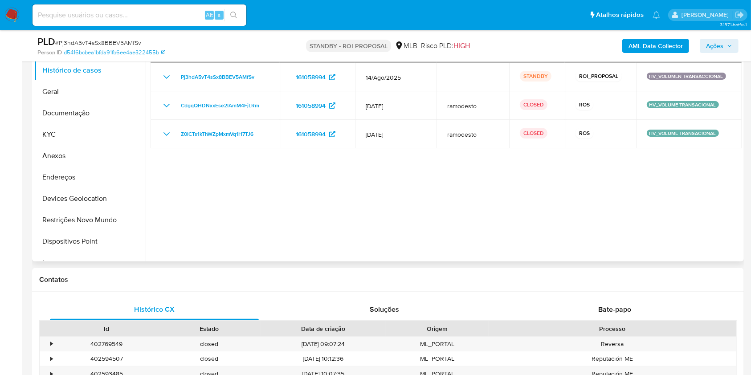
scroll to position [179, 0]
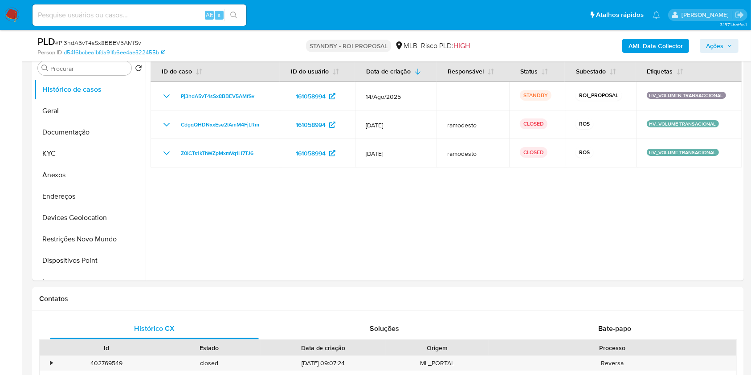
click at [9, 8] on img at bounding box center [11, 15] width 15 height 15
